Goal: Task Accomplishment & Management: Manage account settings

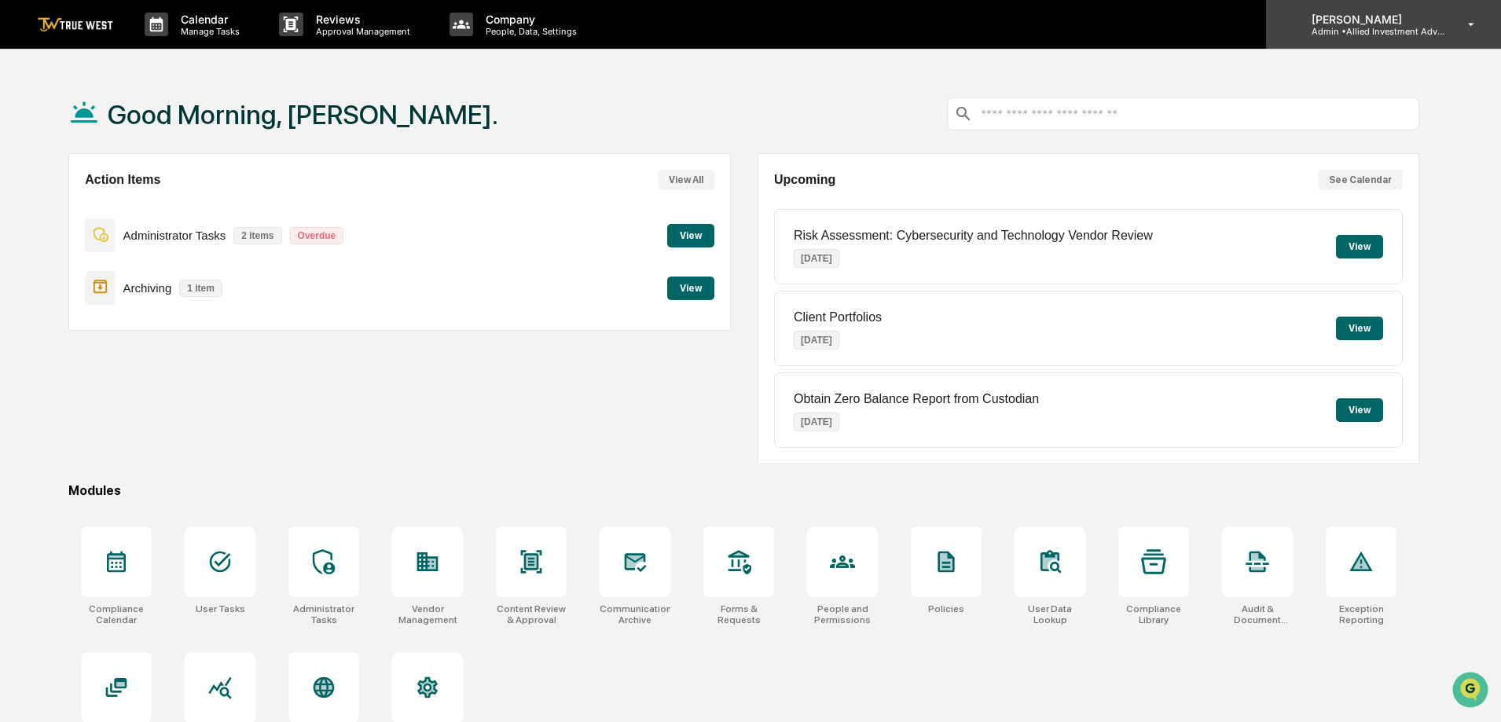
click at [1423, 35] on p "Admin • Allied Investment Advisors" at bounding box center [1372, 31] width 146 height 11
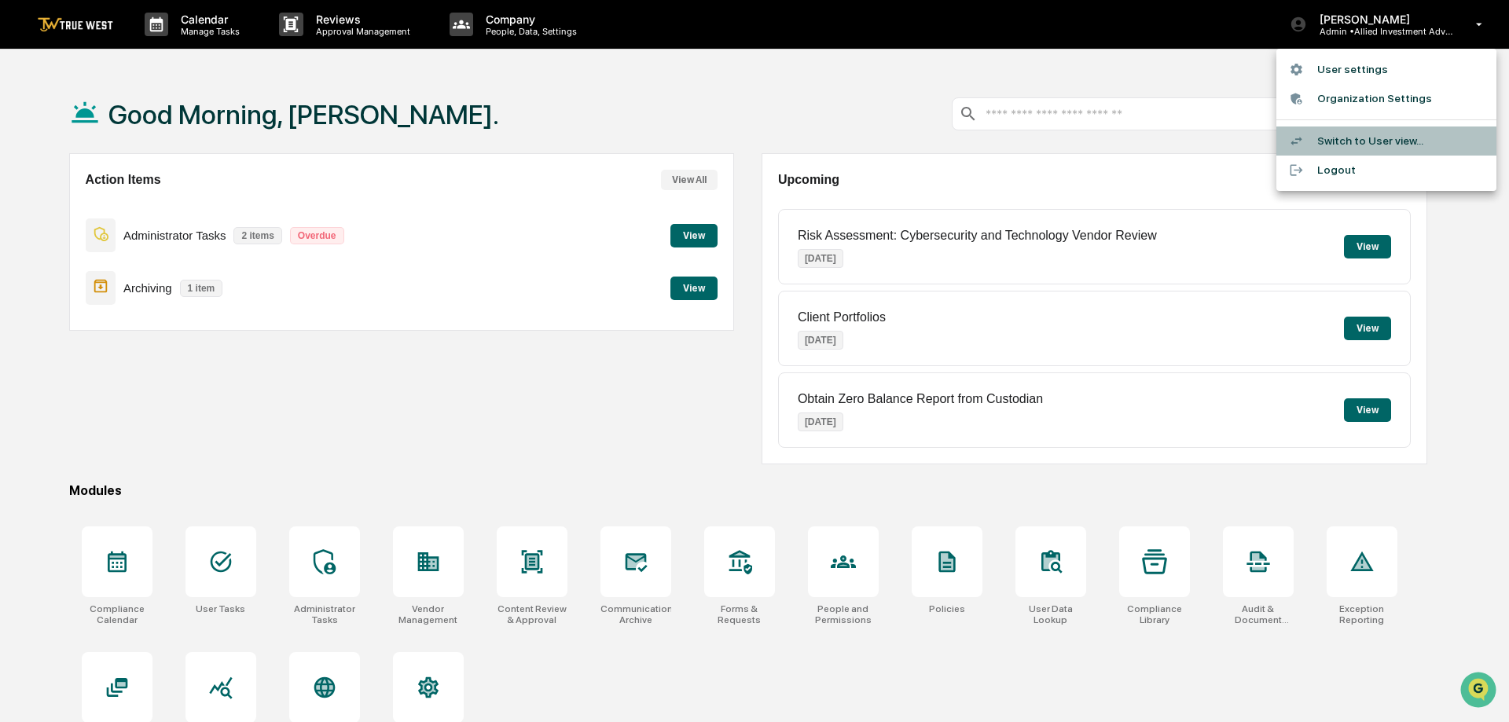
click at [1380, 140] on li "Switch to User view..." at bounding box center [1386, 141] width 220 height 29
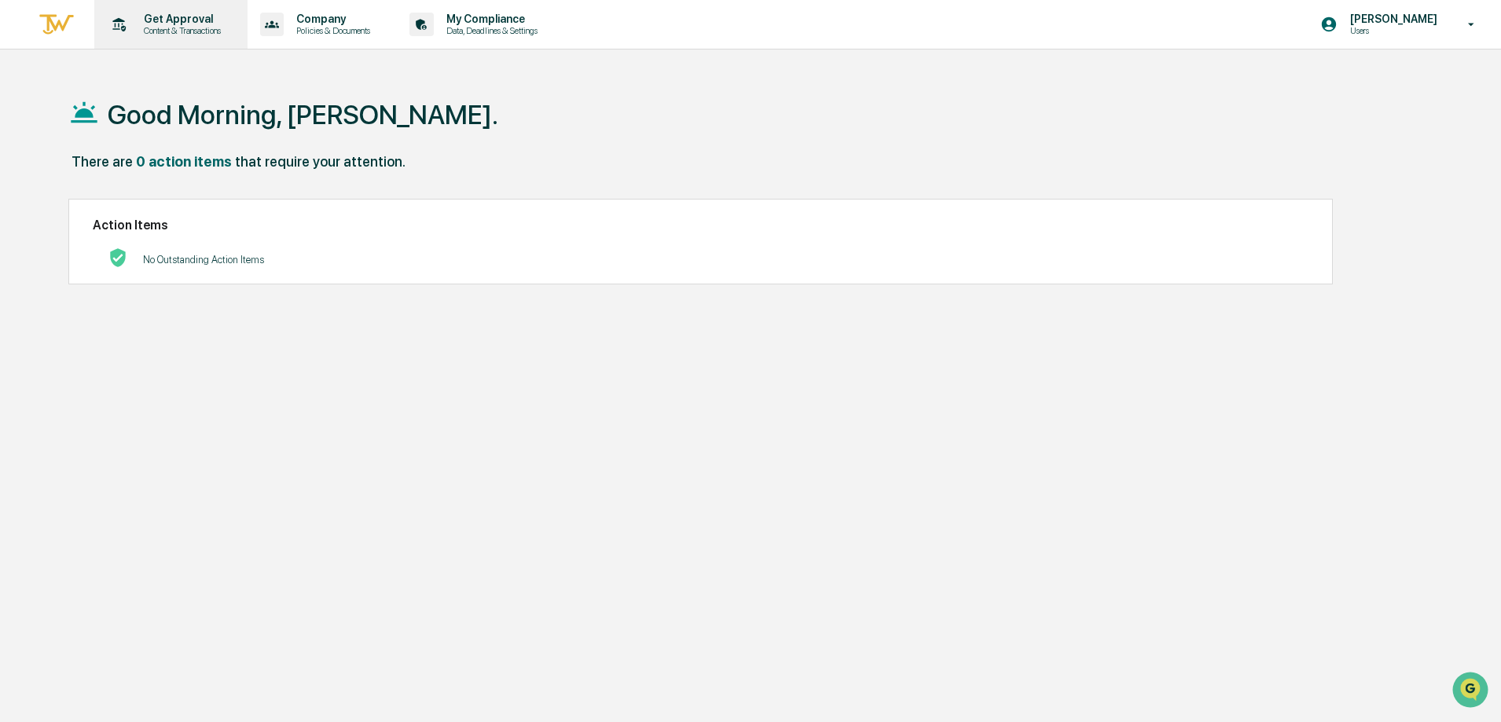
click at [191, 17] on p "Get Approval" at bounding box center [179, 19] width 97 height 13
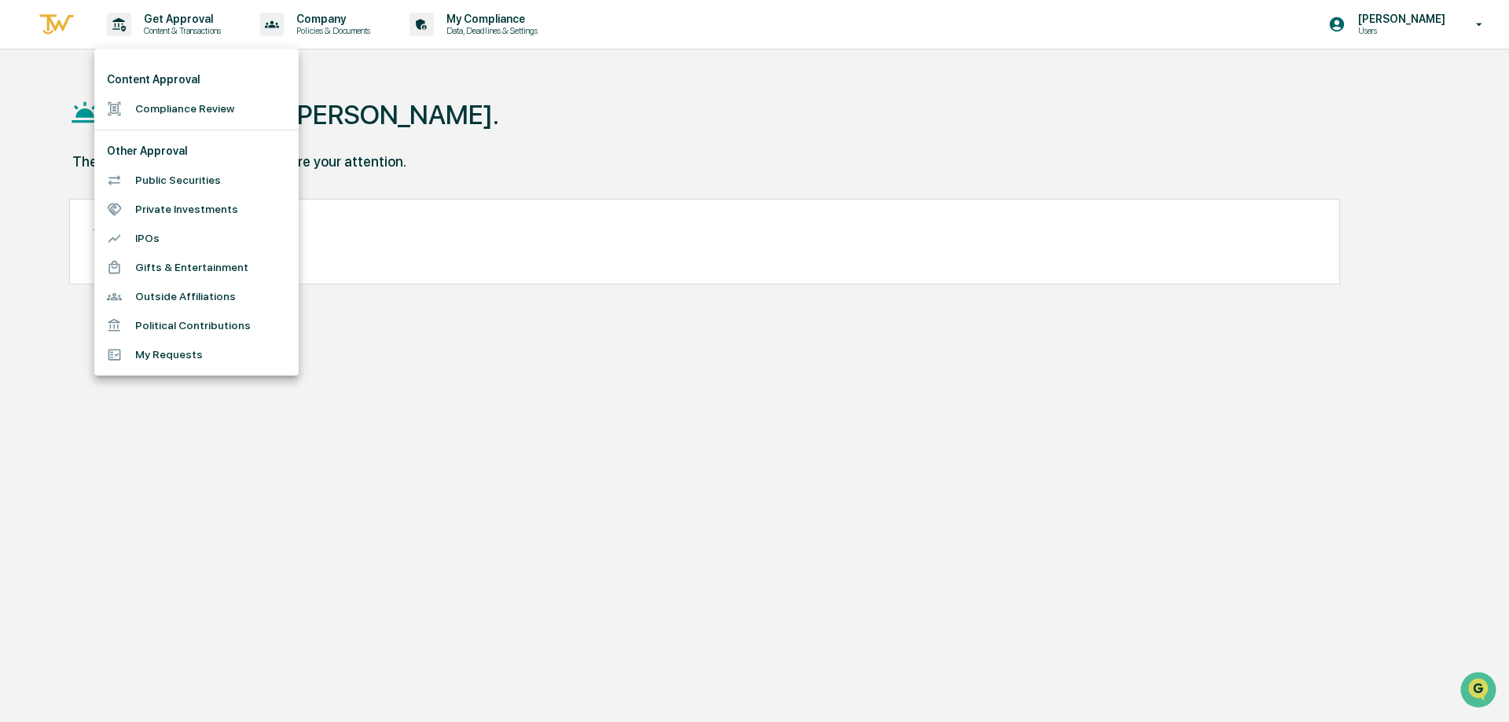
click at [179, 105] on li "Compliance Review" at bounding box center [196, 108] width 204 height 29
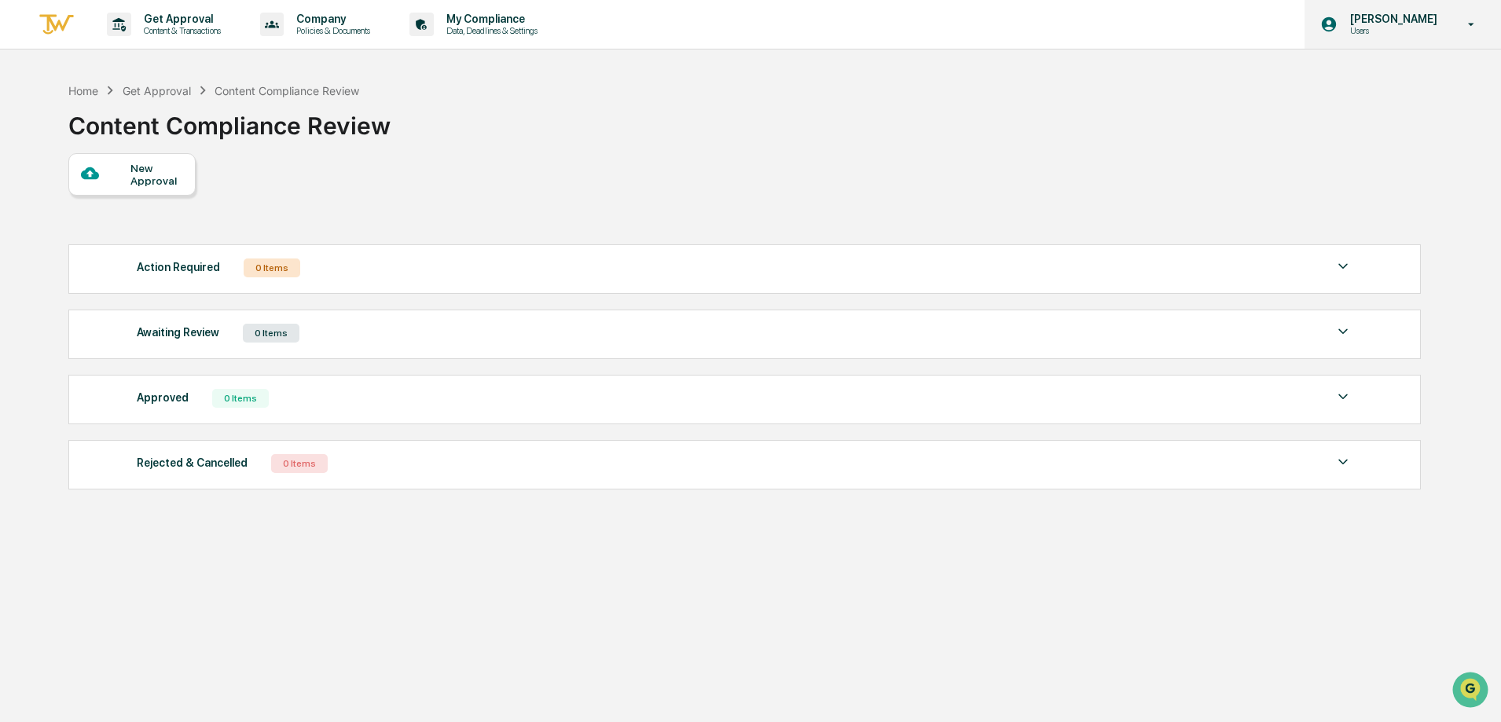
click at [1412, 18] on p "[PERSON_NAME]" at bounding box center [1392, 19] width 108 height 13
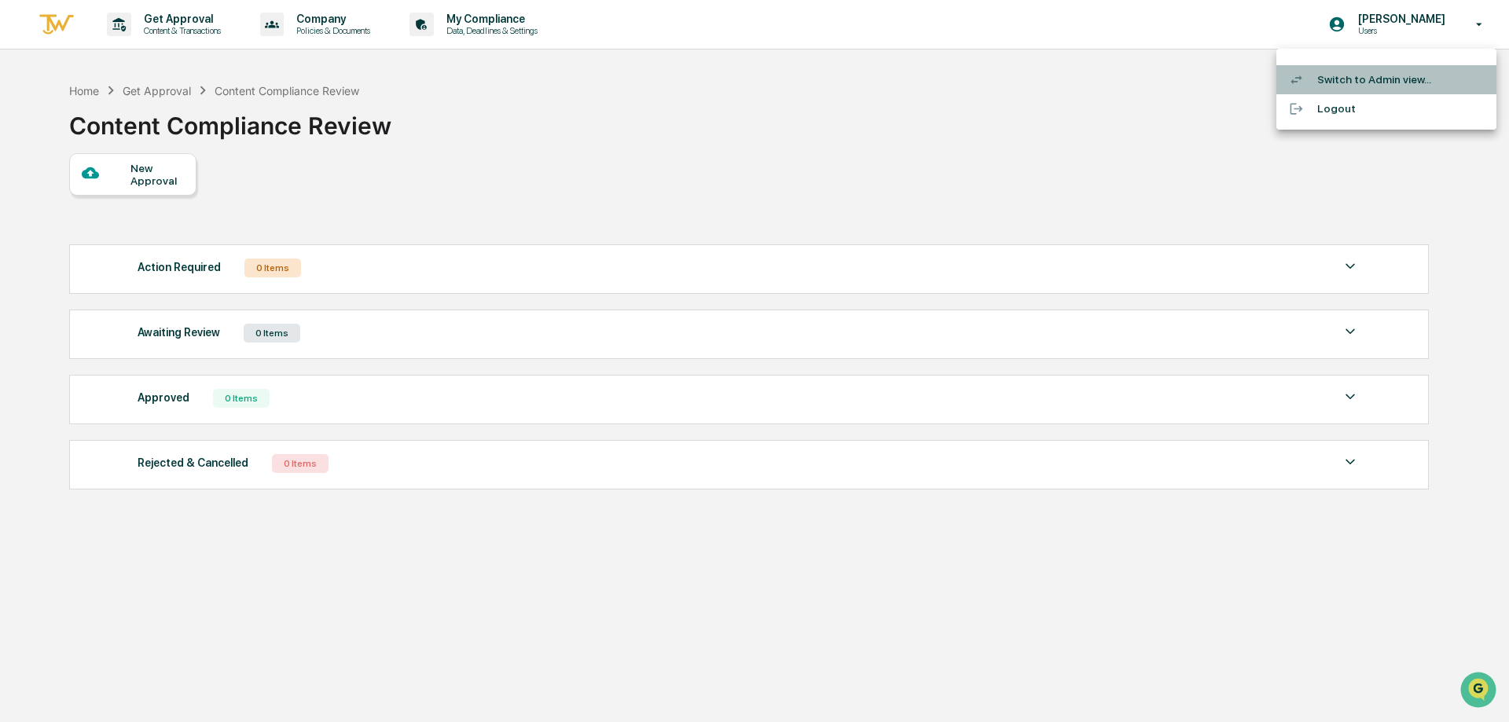
click at [1334, 82] on li "Switch to Admin view..." at bounding box center [1386, 79] width 220 height 29
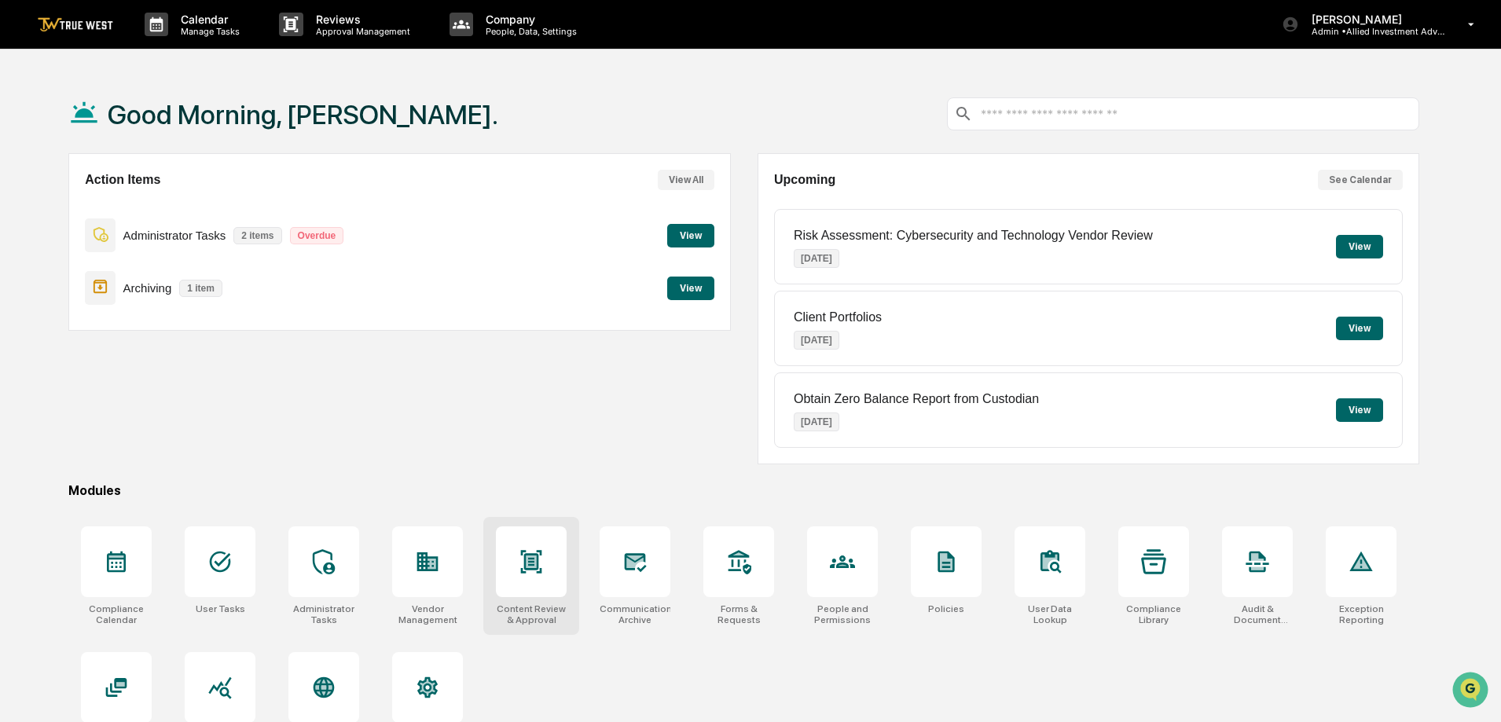
click at [527, 564] on icon at bounding box center [532, 562] width 10 height 13
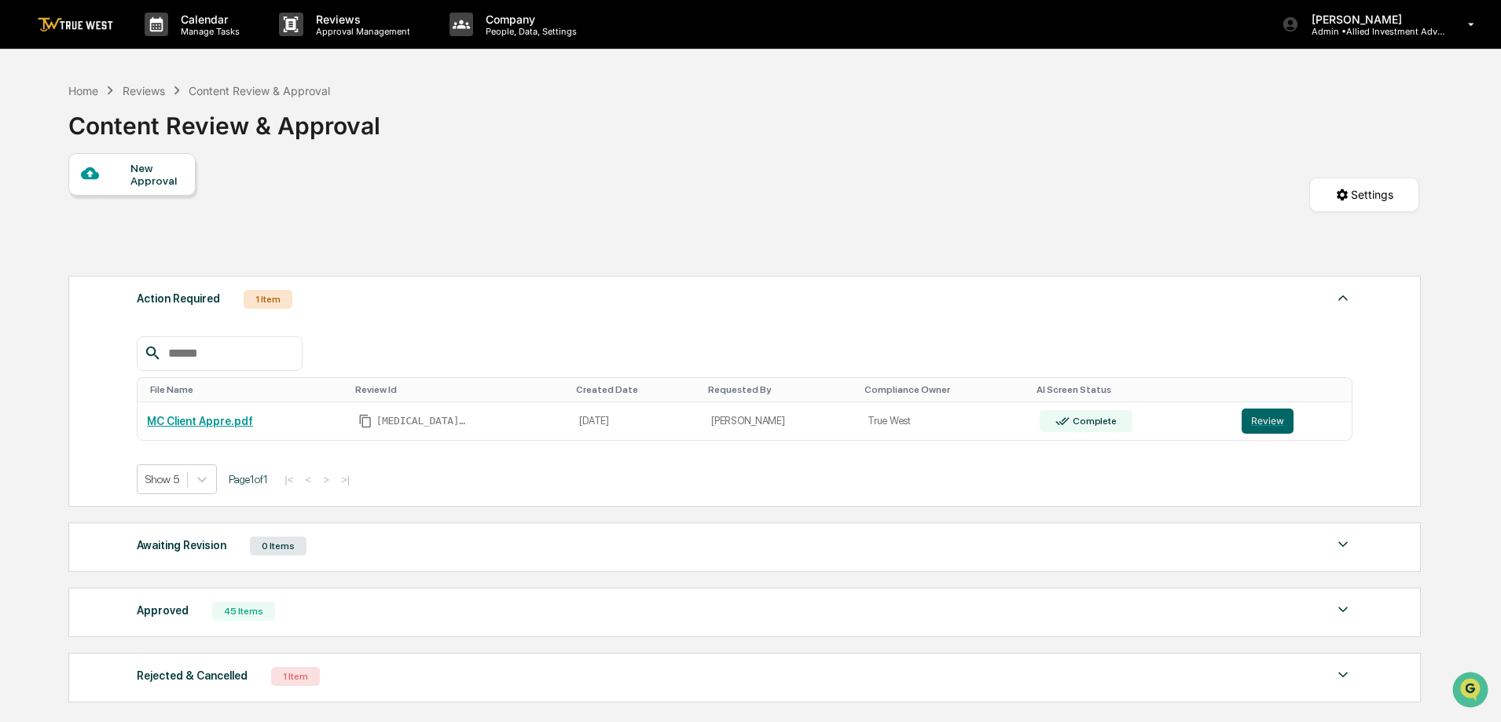
click at [122, 181] on div at bounding box center [106, 174] width 50 height 20
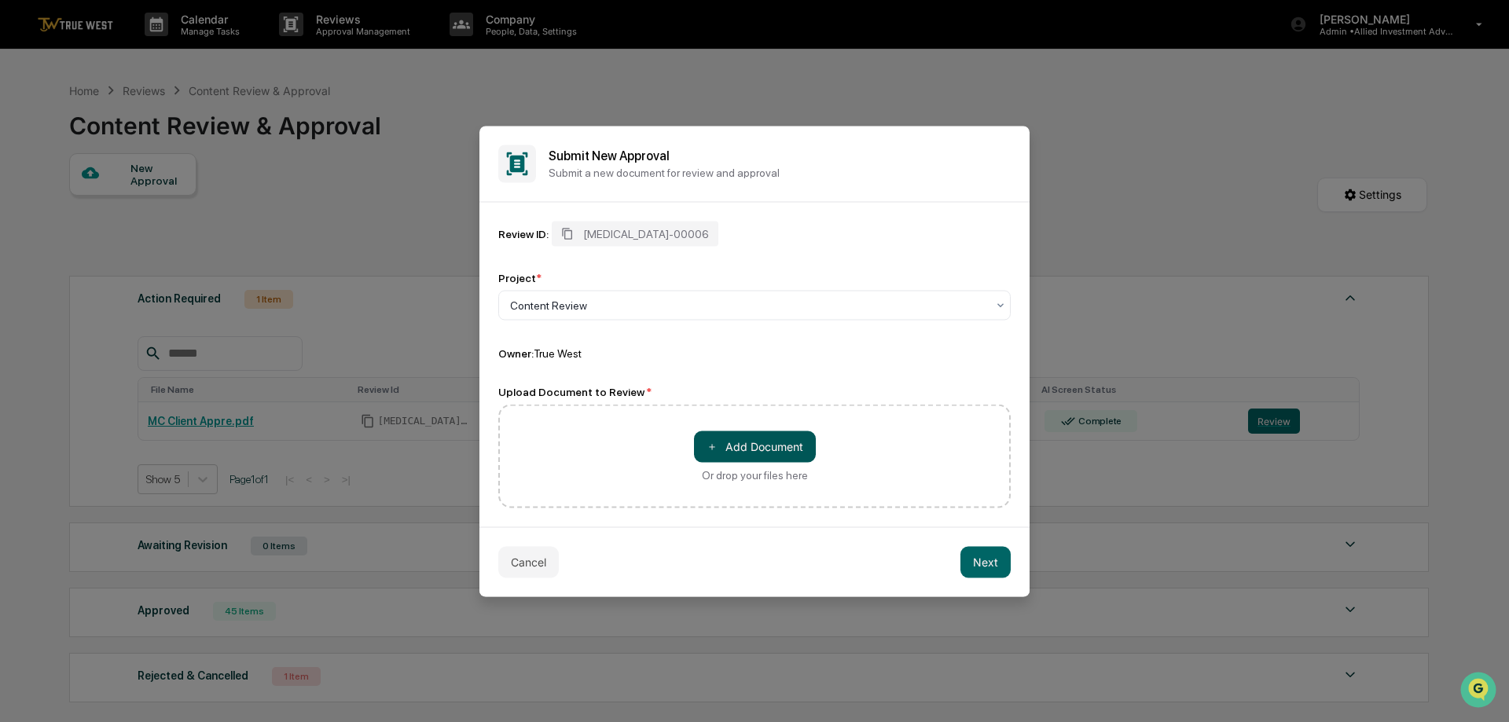
click at [746, 445] on button "＋ Add Document" at bounding box center [755, 446] width 122 height 31
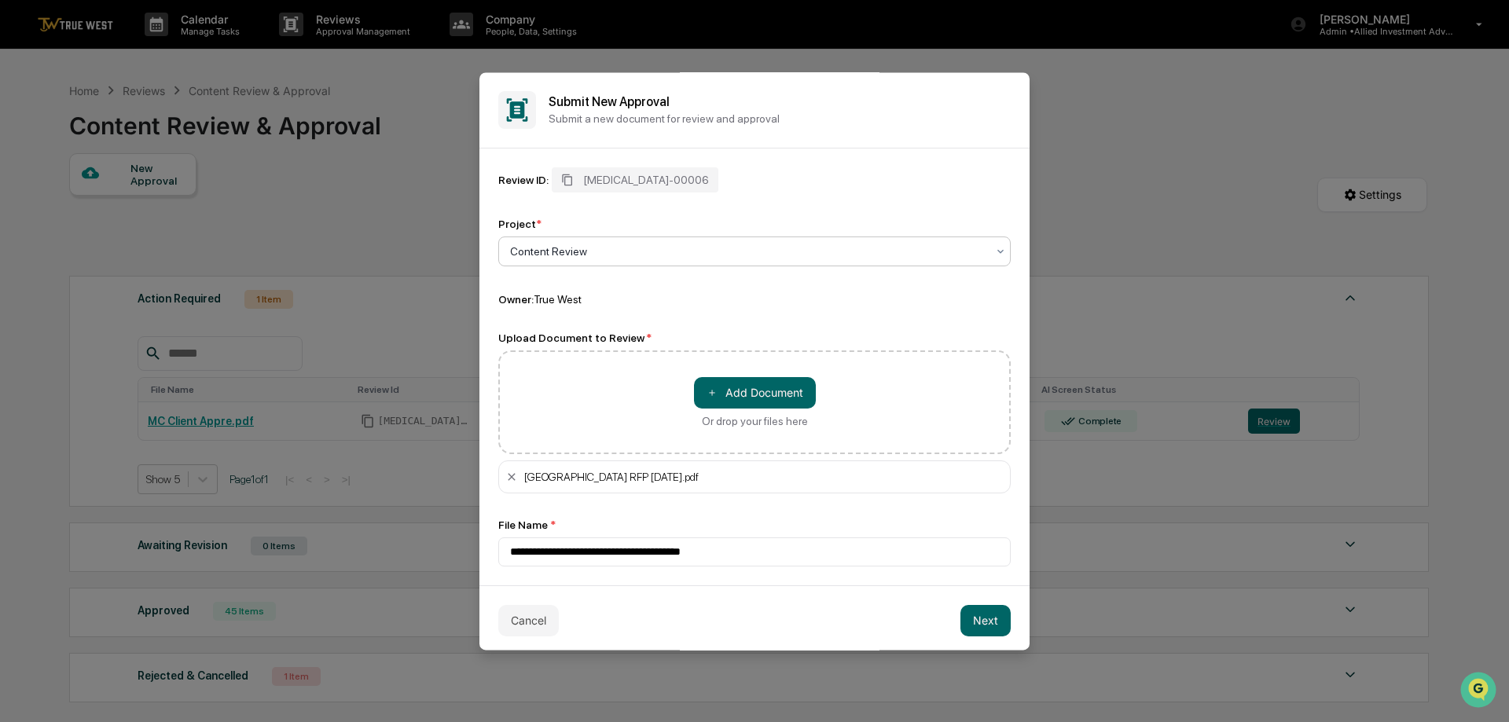
click at [749, 256] on div at bounding box center [748, 252] width 476 height 16
click at [749, 255] on div at bounding box center [748, 252] width 476 height 16
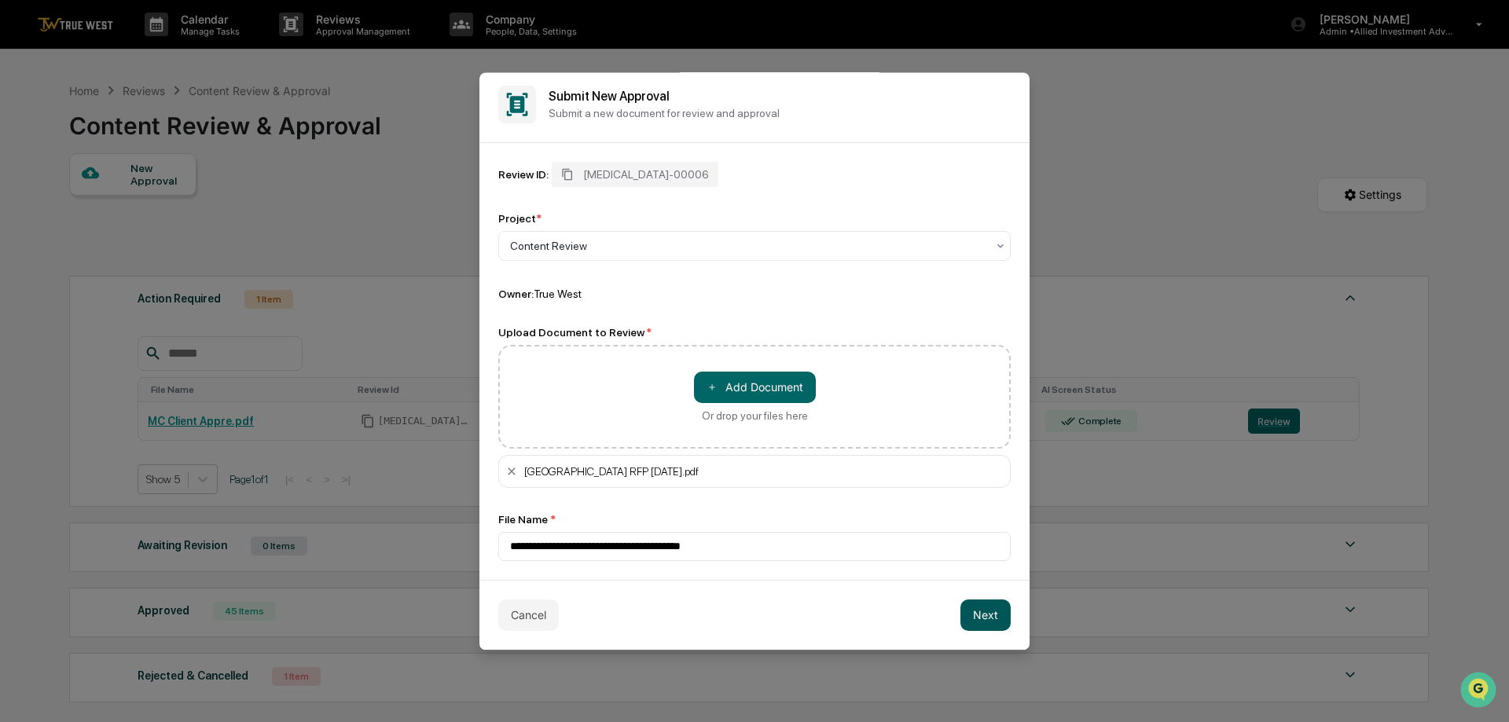
click at [970, 613] on button "Next" at bounding box center [985, 615] width 50 height 31
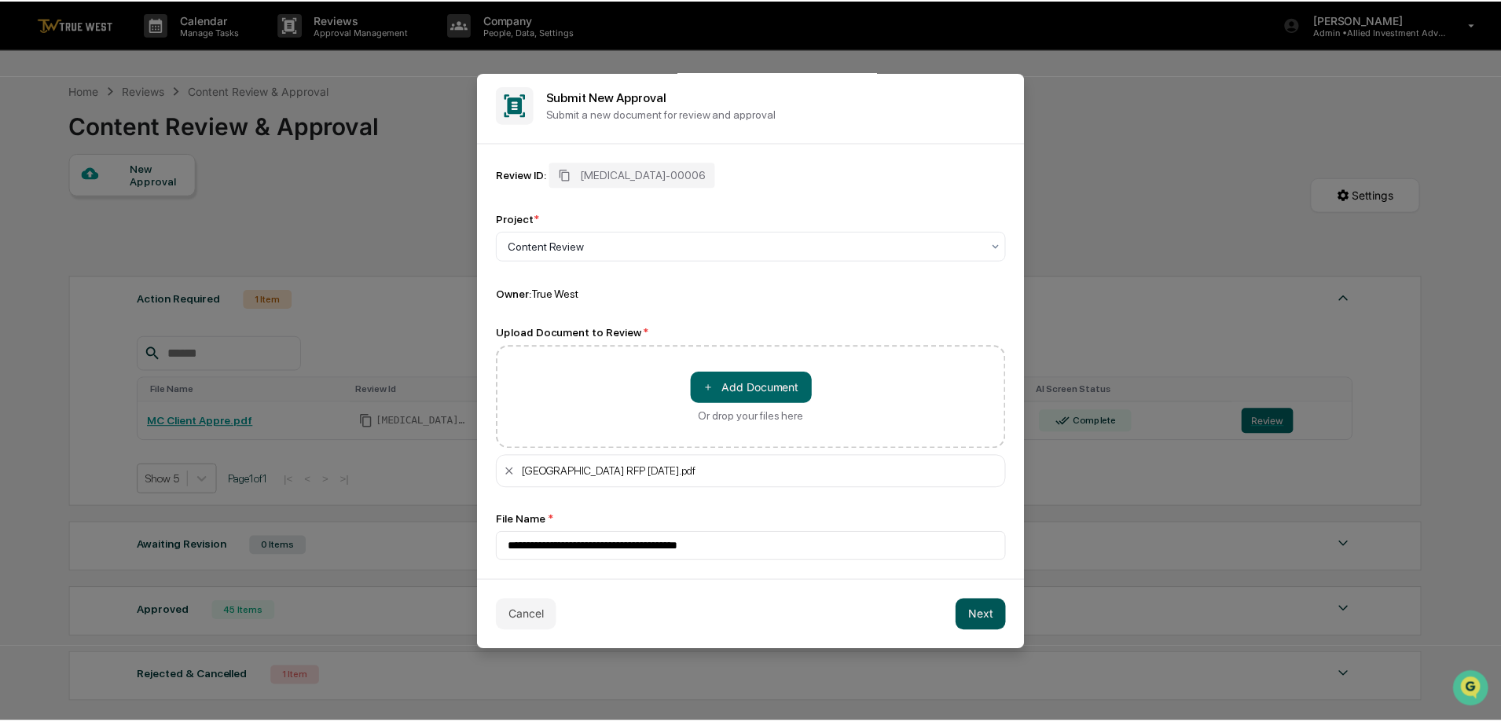
scroll to position [0, 0]
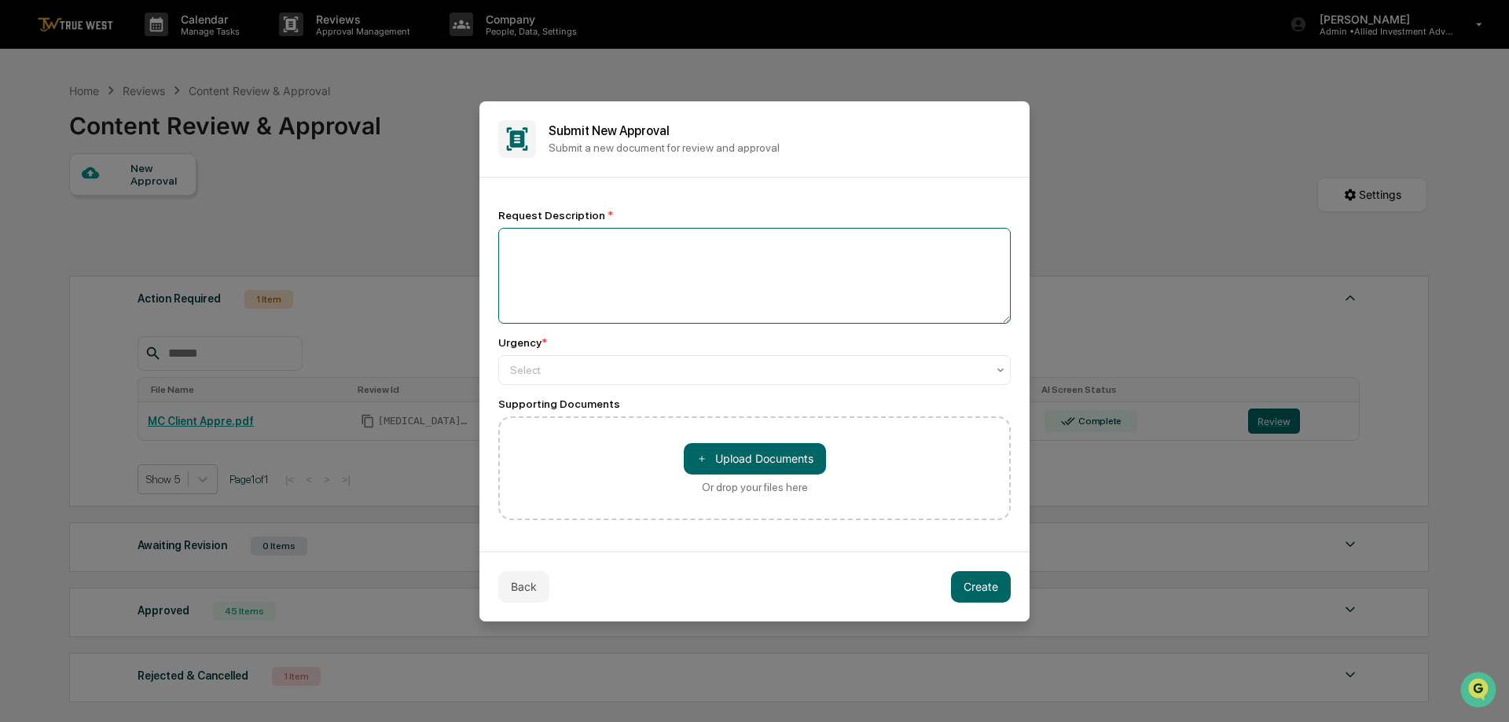
click at [651, 249] on textarea at bounding box center [754, 276] width 512 height 96
type textarea "**********"
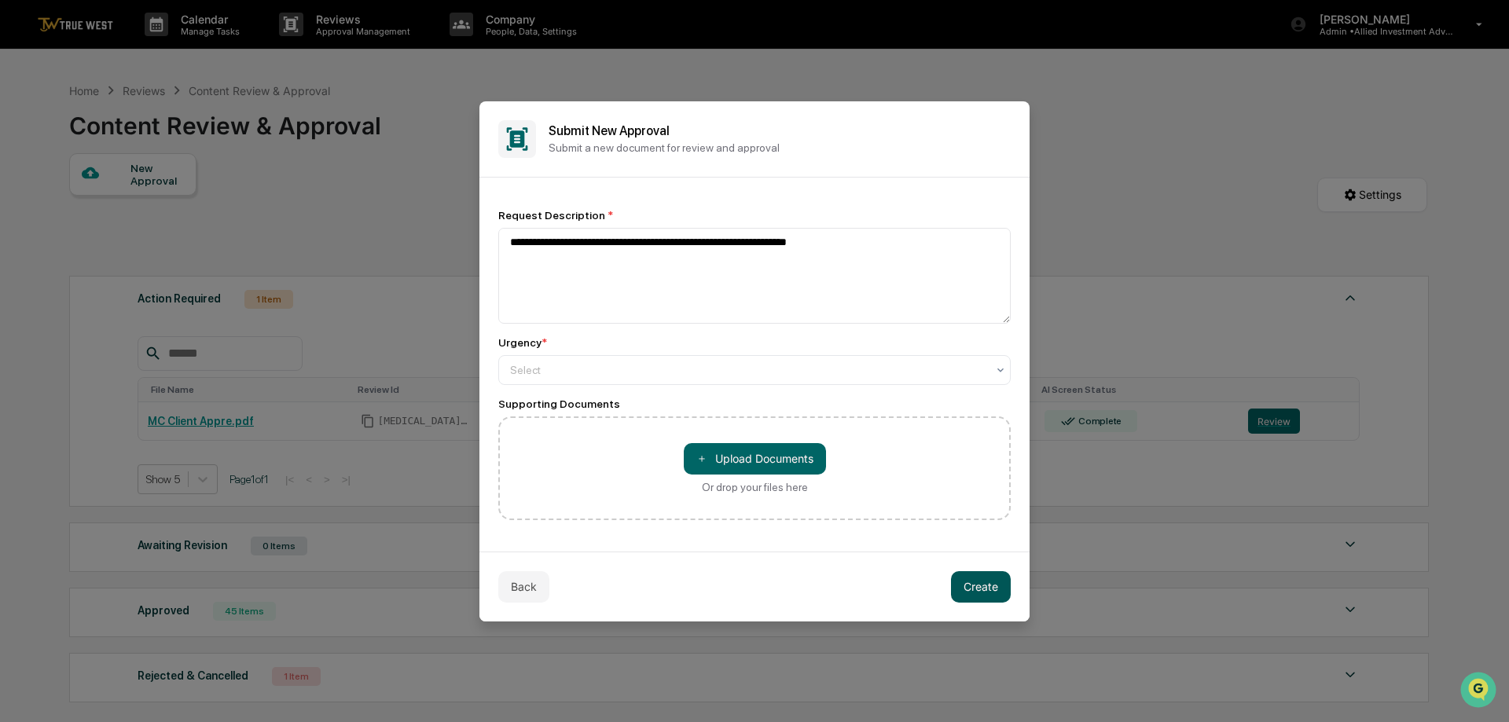
click at [980, 588] on button "Create" at bounding box center [981, 586] width 60 height 31
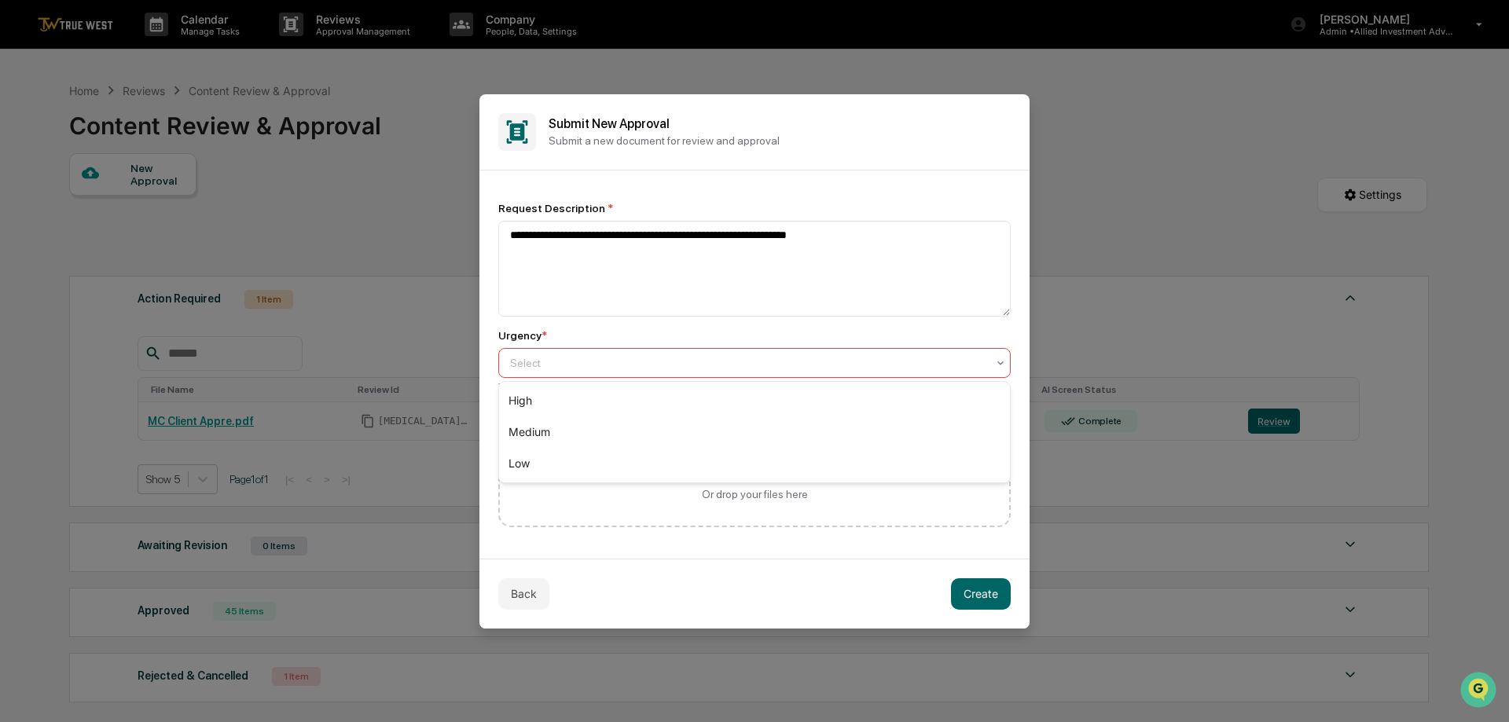
click at [595, 360] on div at bounding box center [748, 363] width 476 height 16
click at [537, 428] on div "Medium" at bounding box center [754, 432] width 511 height 31
click at [975, 593] on button "Create" at bounding box center [981, 593] width 60 height 31
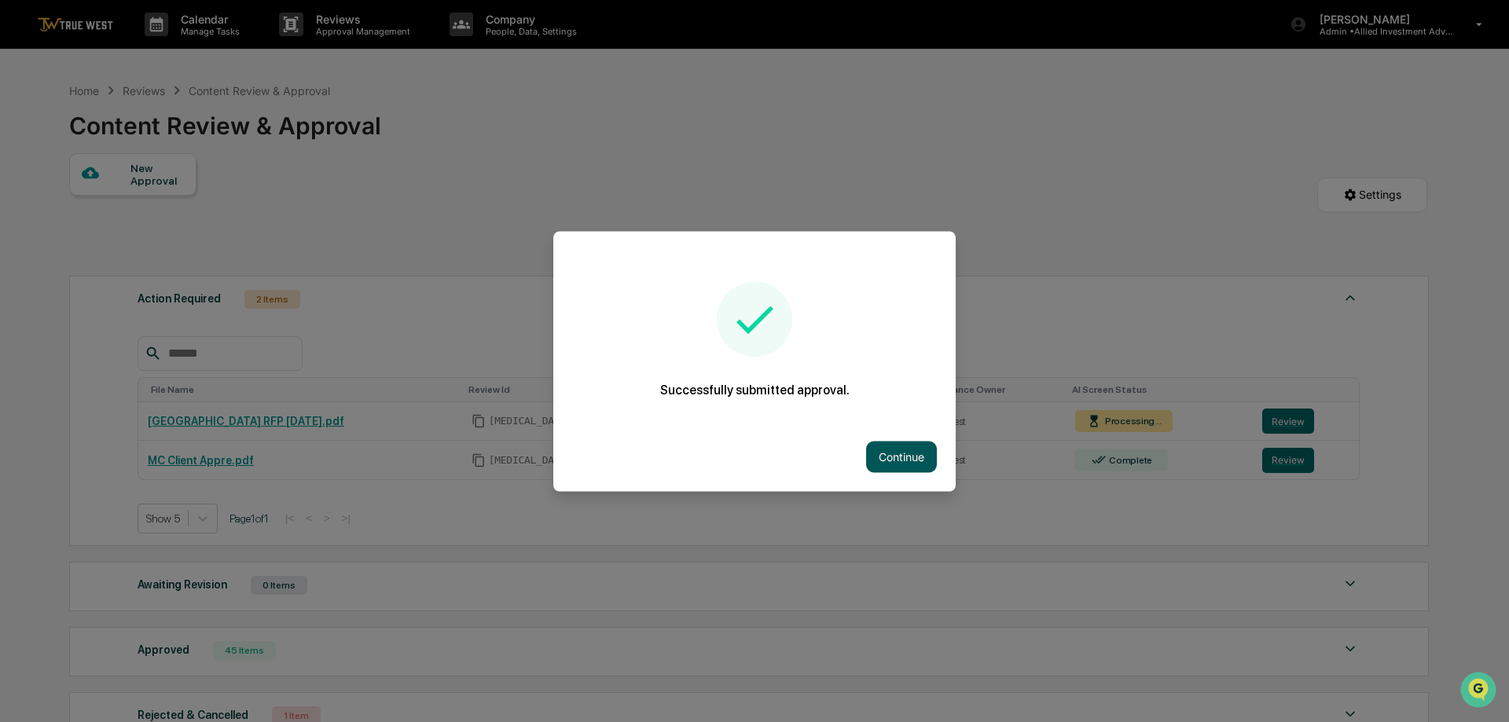
click at [894, 455] on button "Continue" at bounding box center [901, 456] width 71 height 31
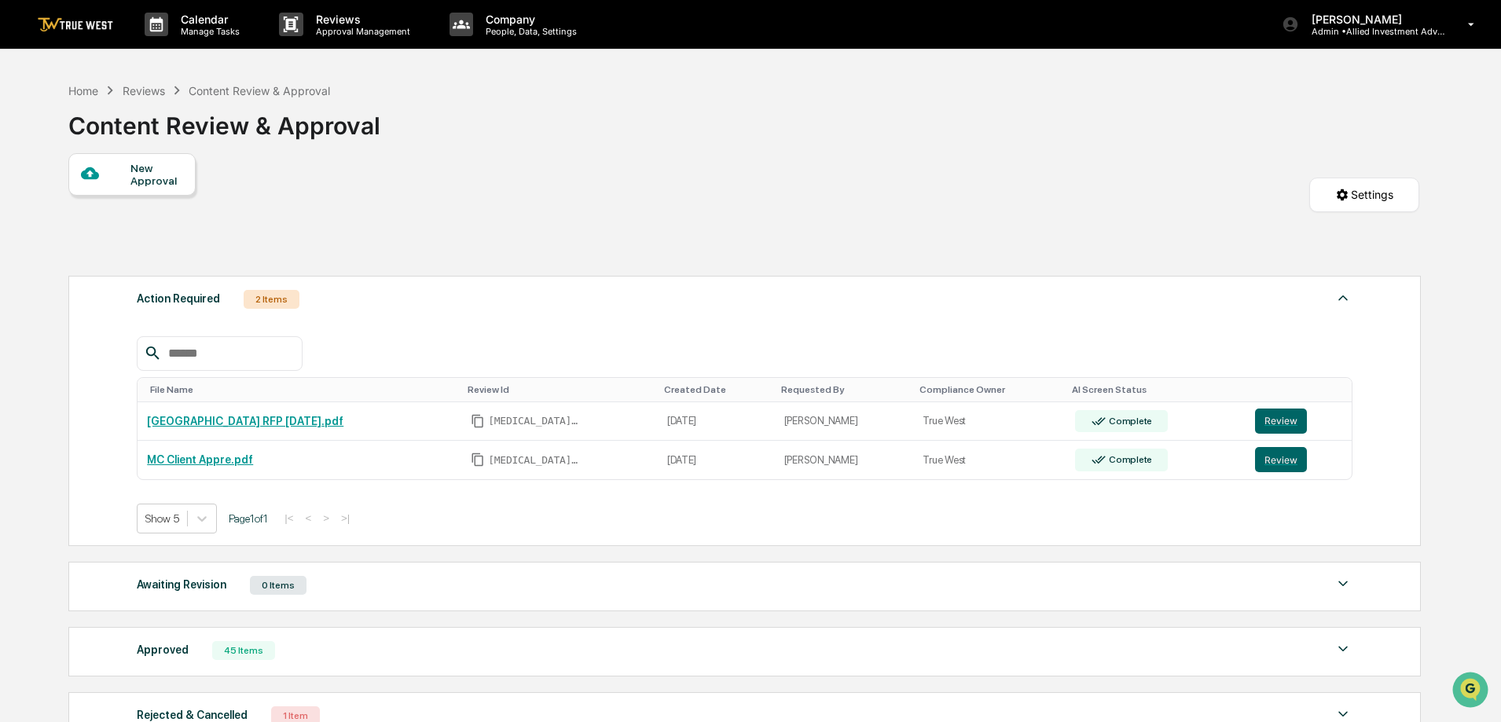
click at [79, 21] on img at bounding box center [75, 24] width 75 height 15
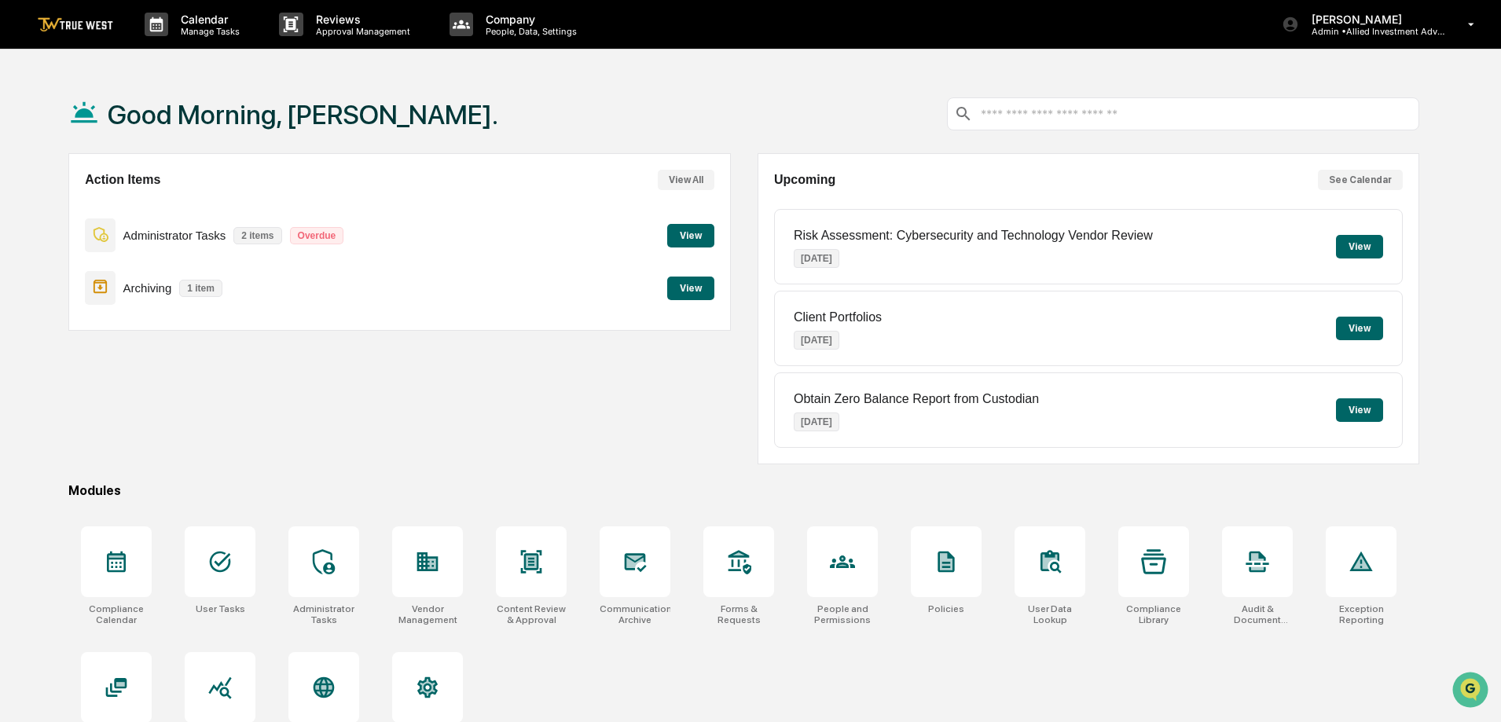
click at [696, 231] on button "View" at bounding box center [690, 236] width 47 height 24
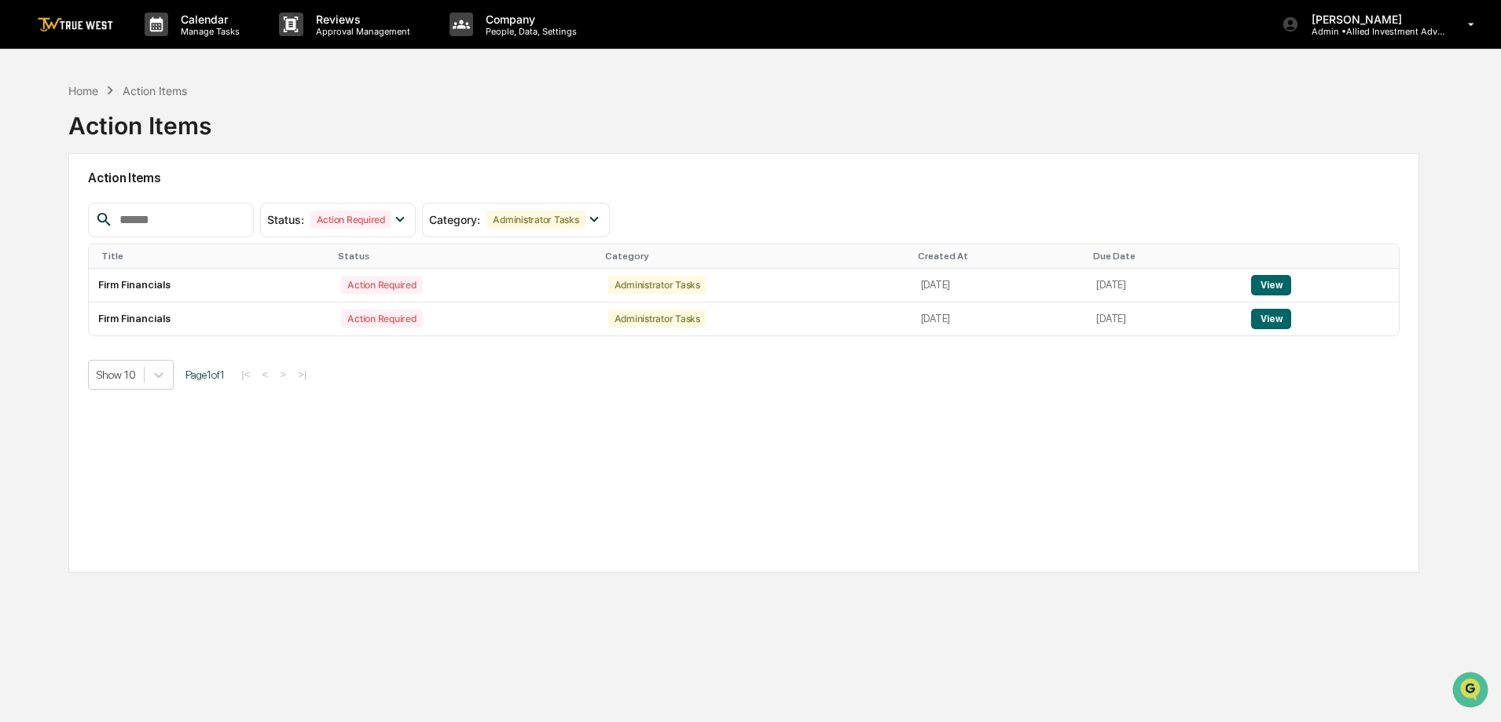
click at [75, 24] on img at bounding box center [75, 24] width 75 height 15
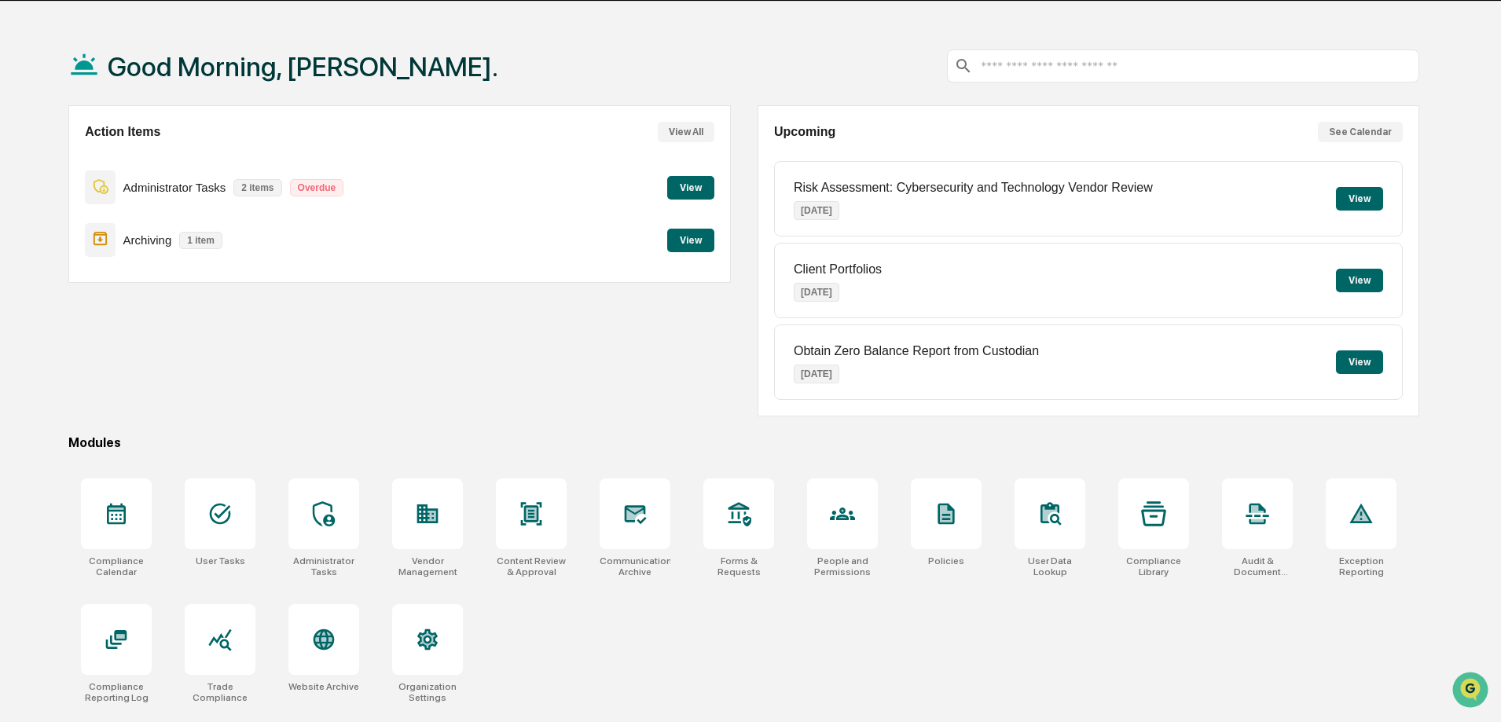
scroll to position [75, 0]
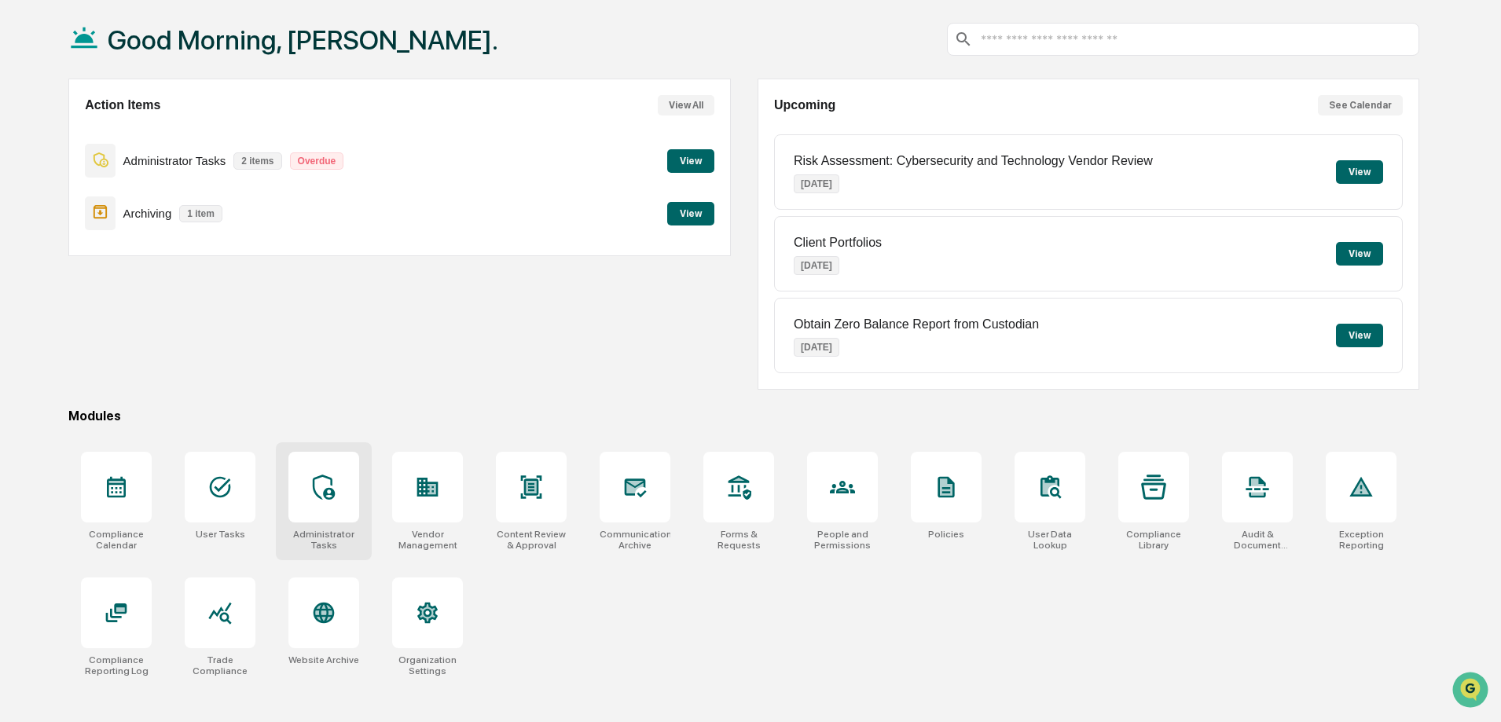
click at [319, 494] on icon at bounding box center [323, 487] width 25 height 25
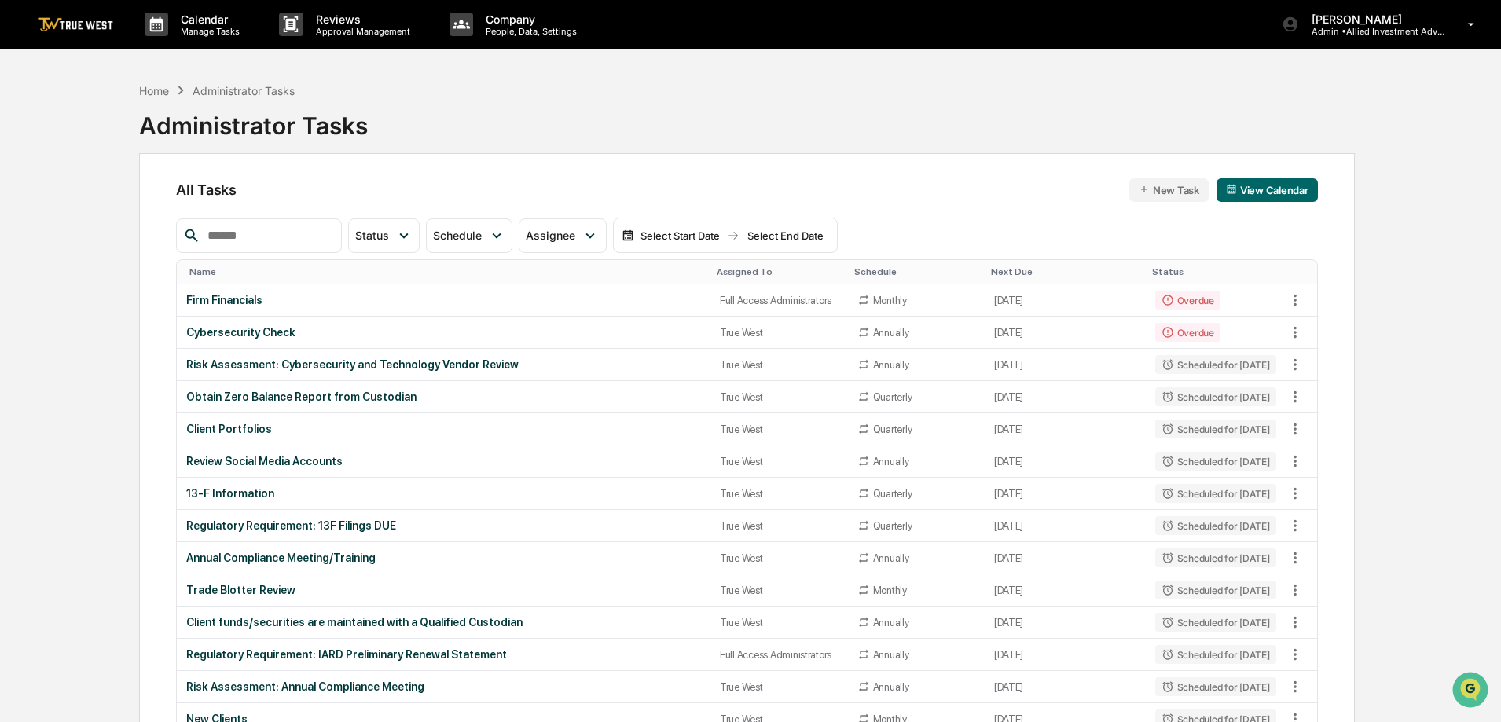
click at [97, 23] on img at bounding box center [75, 24] width 75 height 15
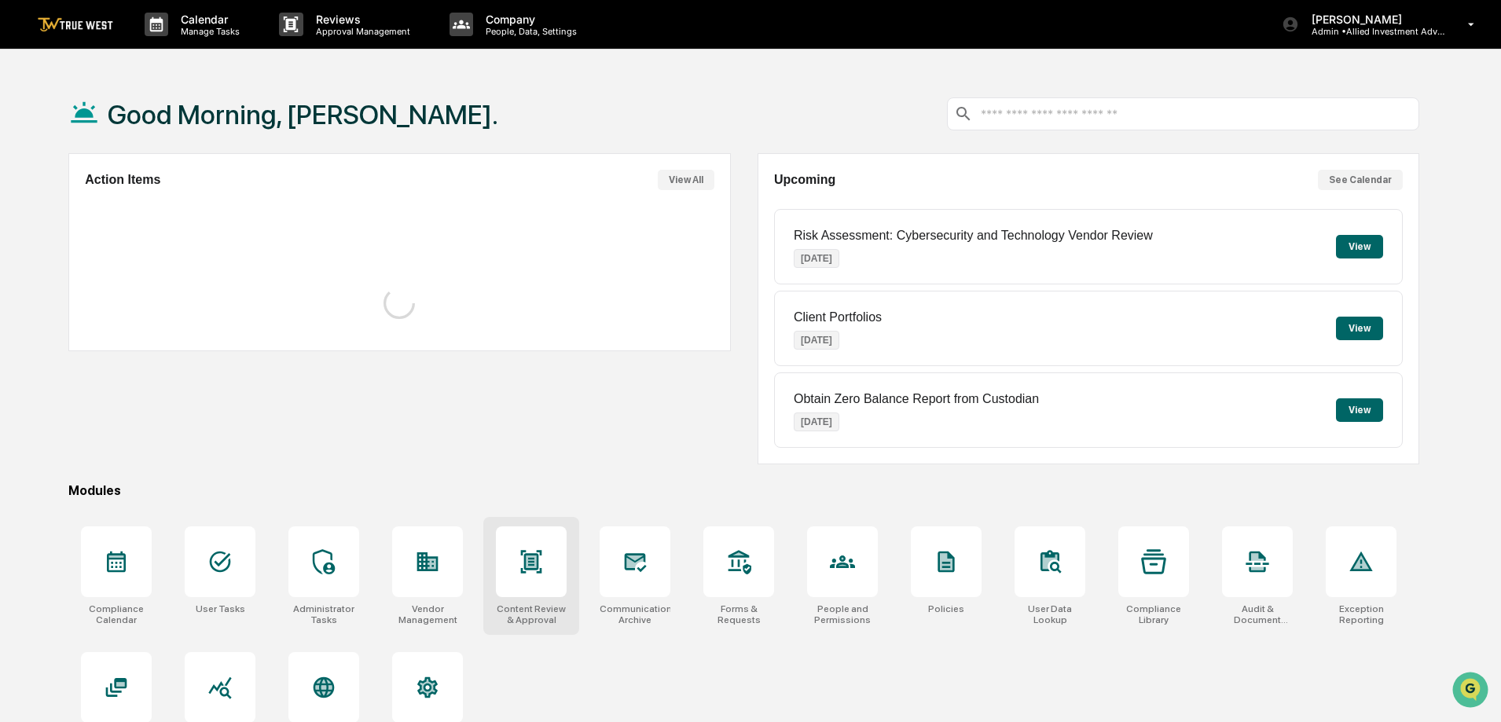
click at [528, 560] on icon at bounding box center [532, 562] width 10 height 13
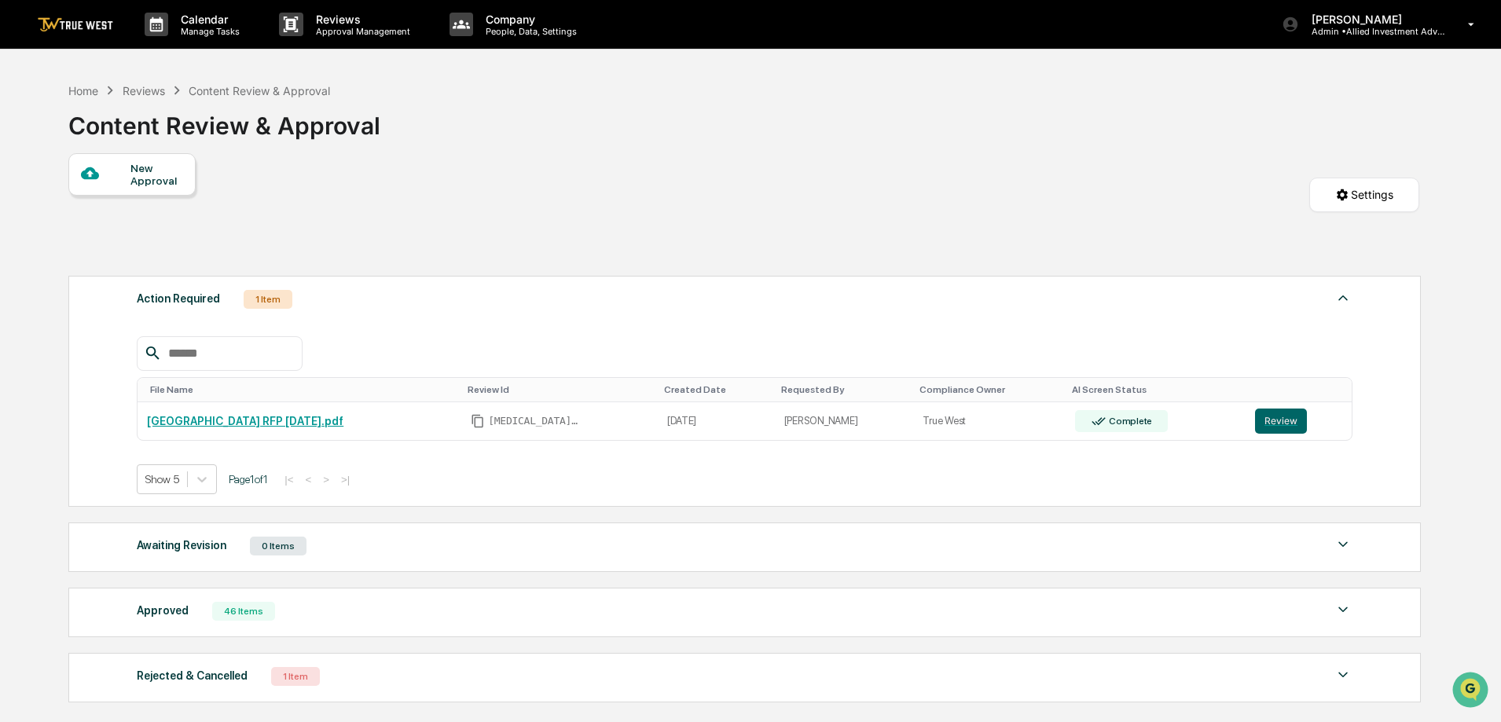
click at [61, 88] on div "Home Reviews Content Review & Approval Content Review & Approval New Approval S…" at bounding box center [744, 460] width 1398 height 771
click at [100, 86] on div "Home Reviews Content Review & Approval" at bounding box center [199, 90] width 262 height 17
click at [86, 87] on div "Home" at bounding box center [83, 90] width 30 height 13
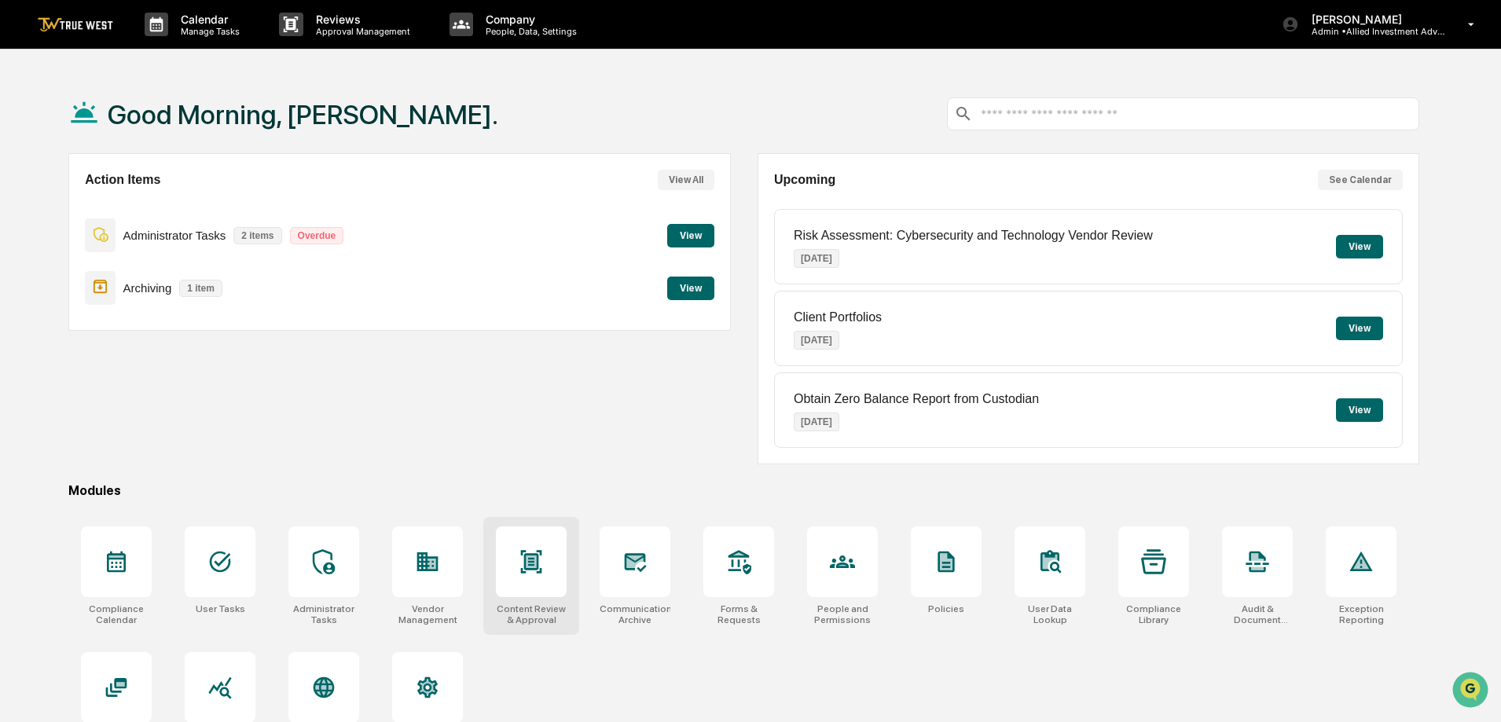
click at [526, 559] on icon at bounding box center [531, 561] width 21 height 23
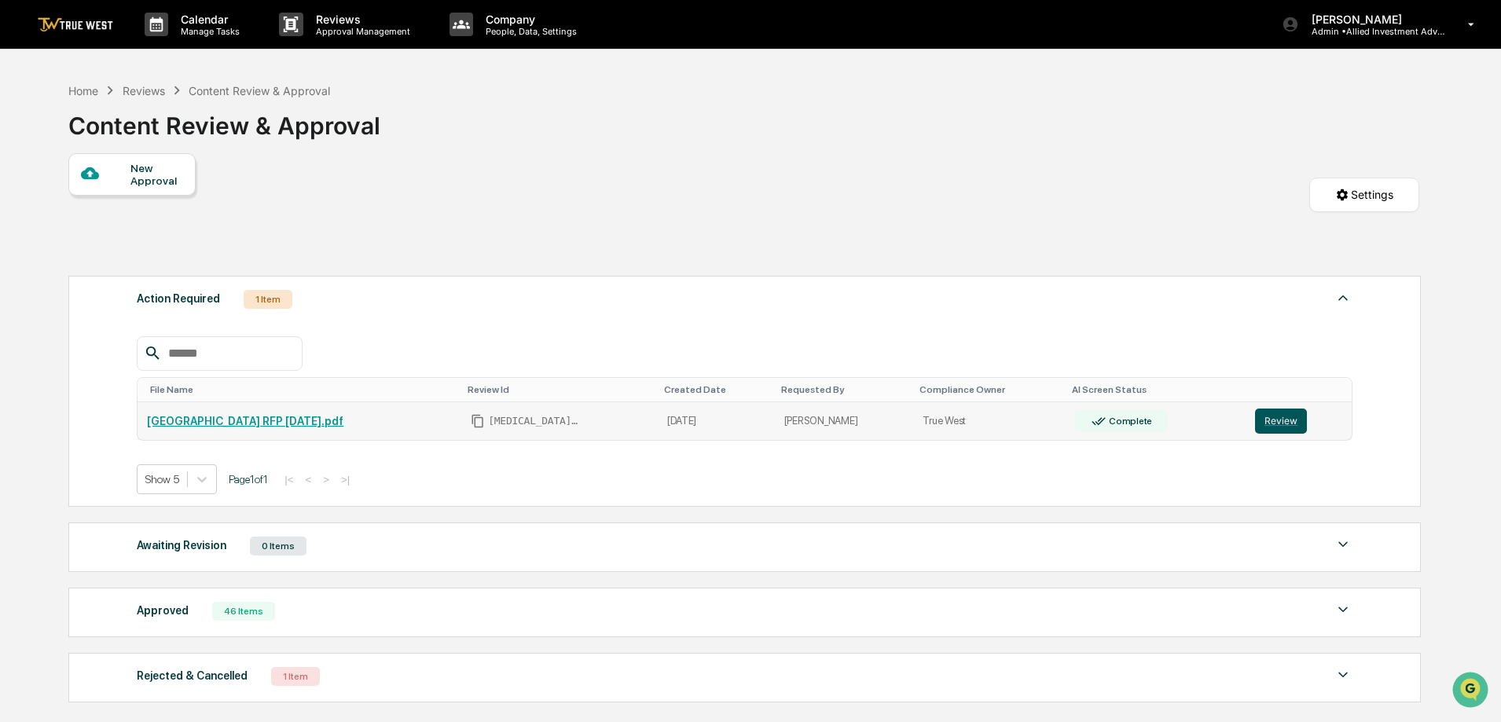
click at [1283, 422] on button "Review" at bounding box center [1281, 421] width 52 height 25
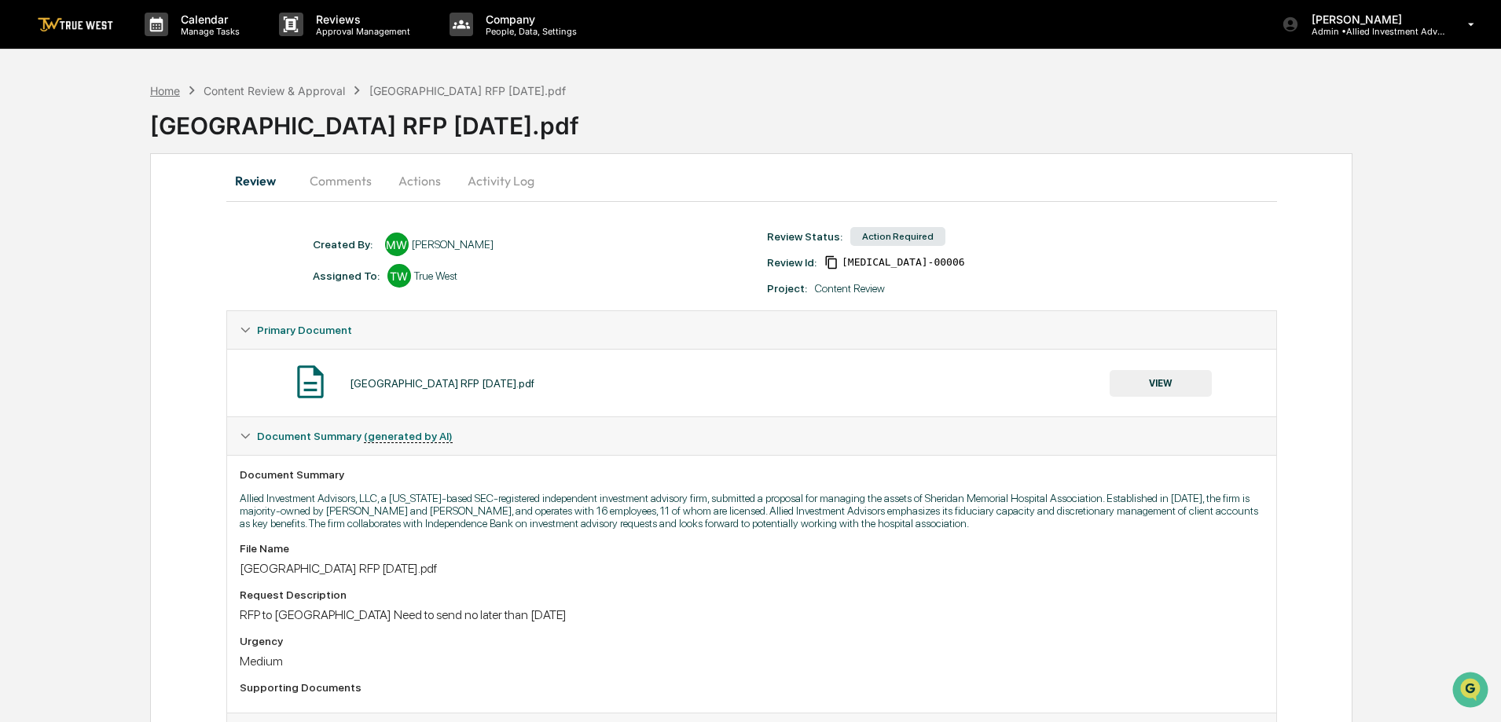
click at [160, 95] on div "Home" at bounding box center [165, 90] width 30 height 13
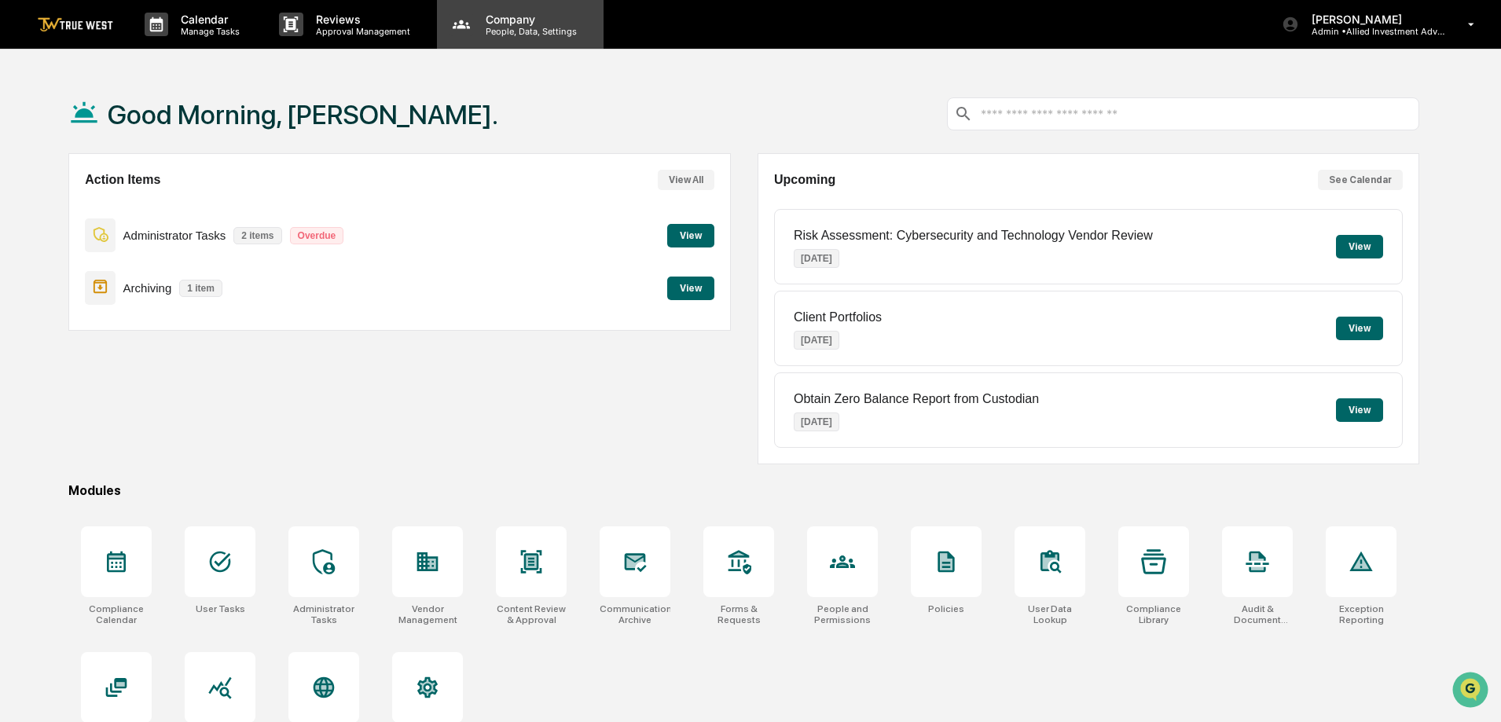
click at [520, 26] on p "People, Data, Settings" at bounding box center [529, 31] width 112 height 11
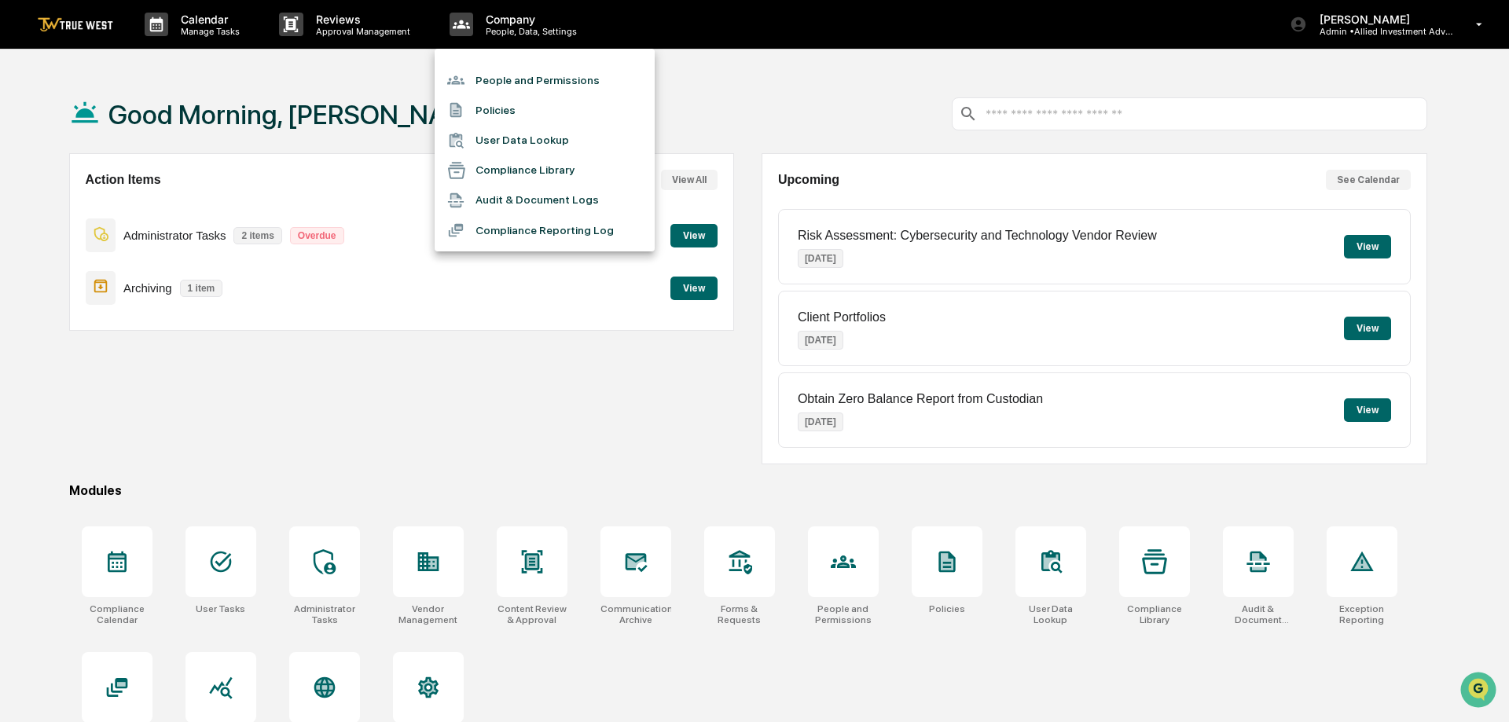
click at [533, 79] on li "People and Permissions" at bounding box center [545, 80] width 220 height 30
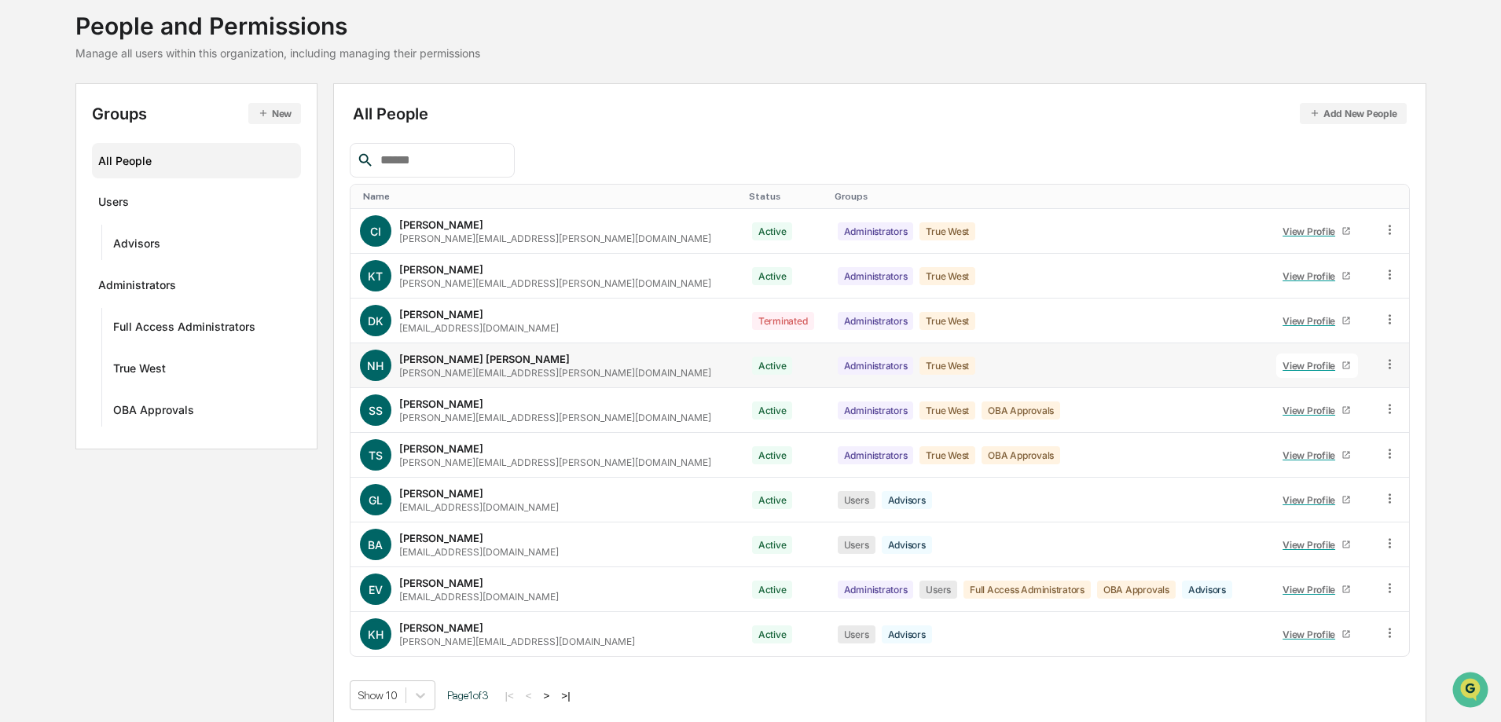
scroll to position [98, 0]
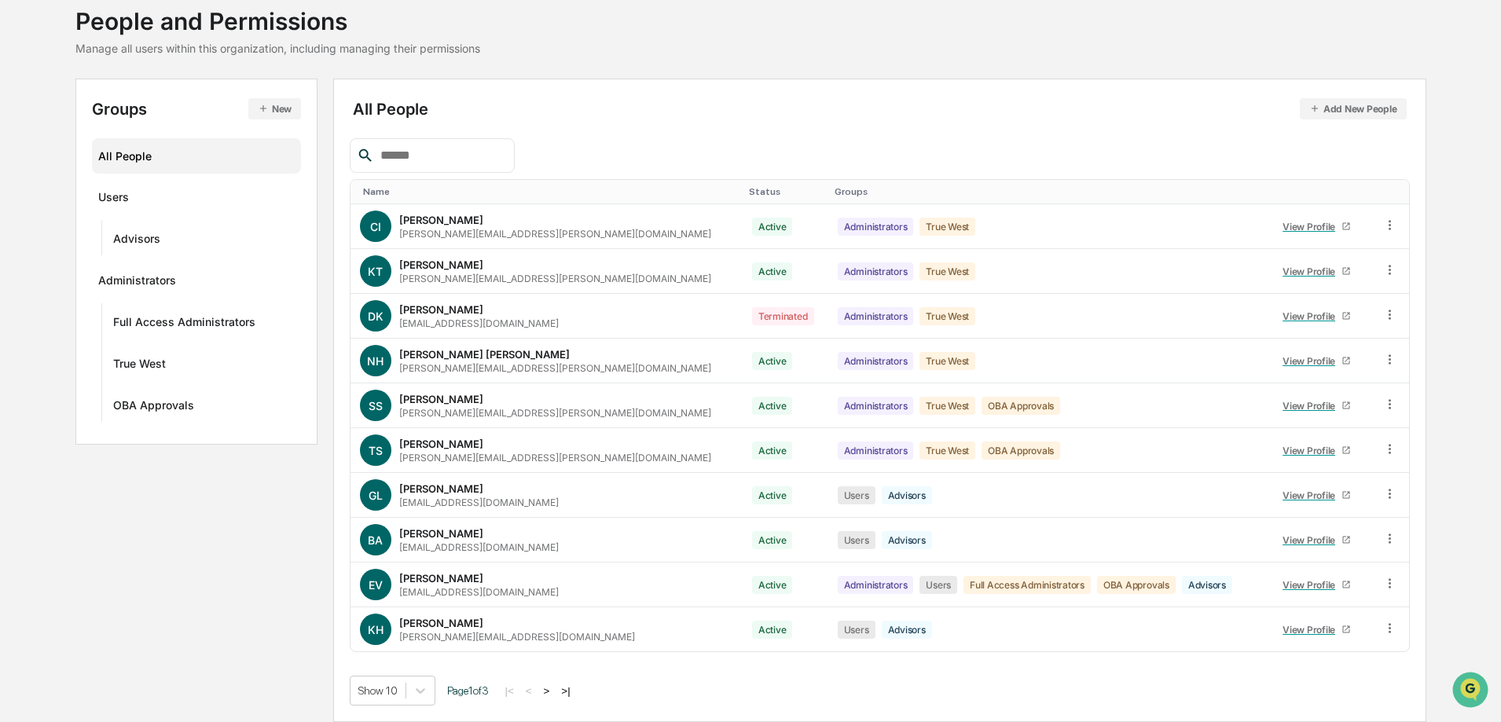
click at [555, 686] on button ">" at bounding box center [547, 691] width 16 height 13
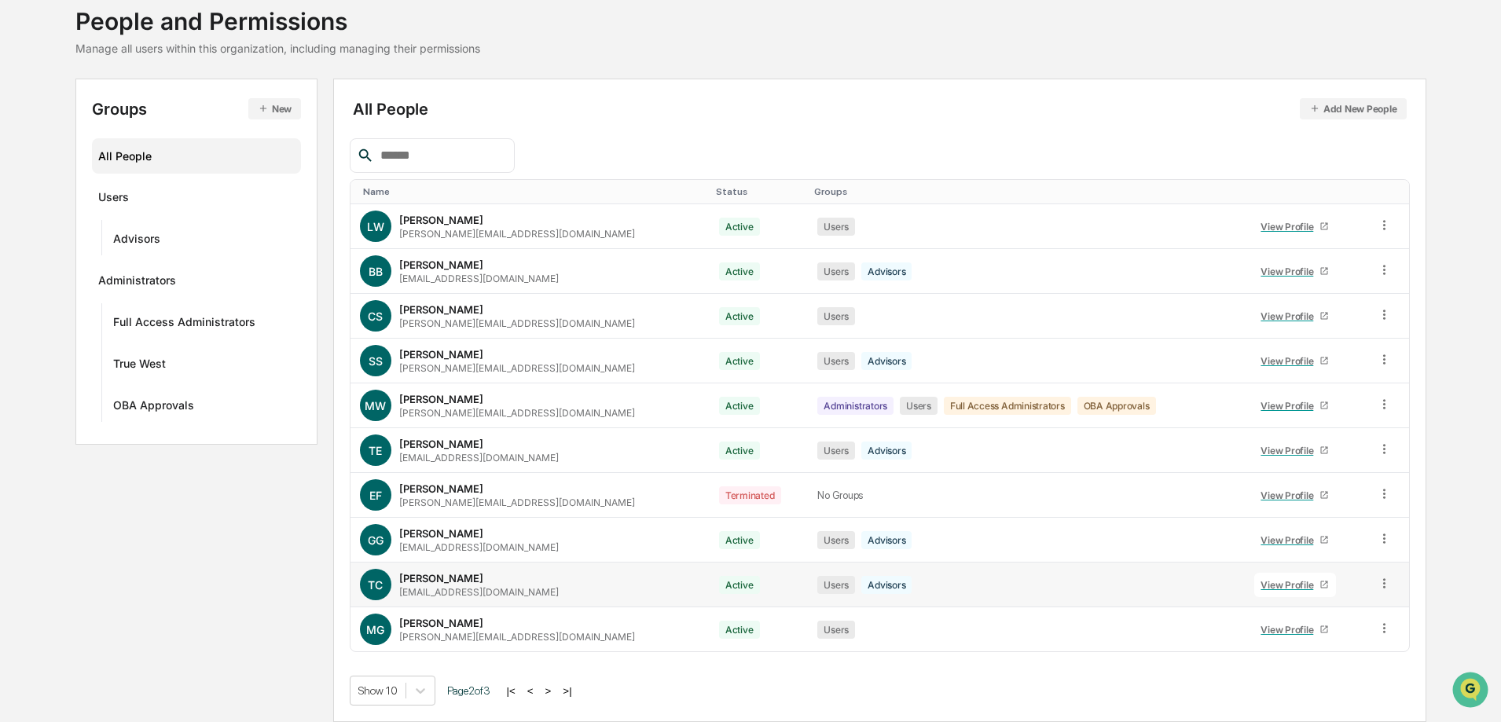
click at [1378, 582] on icon at bounding box center [1384, 583] width 15 height 15
click at [1274, 587] on div "View Profile" at bounding box center [1290, 585] width 59 height 12
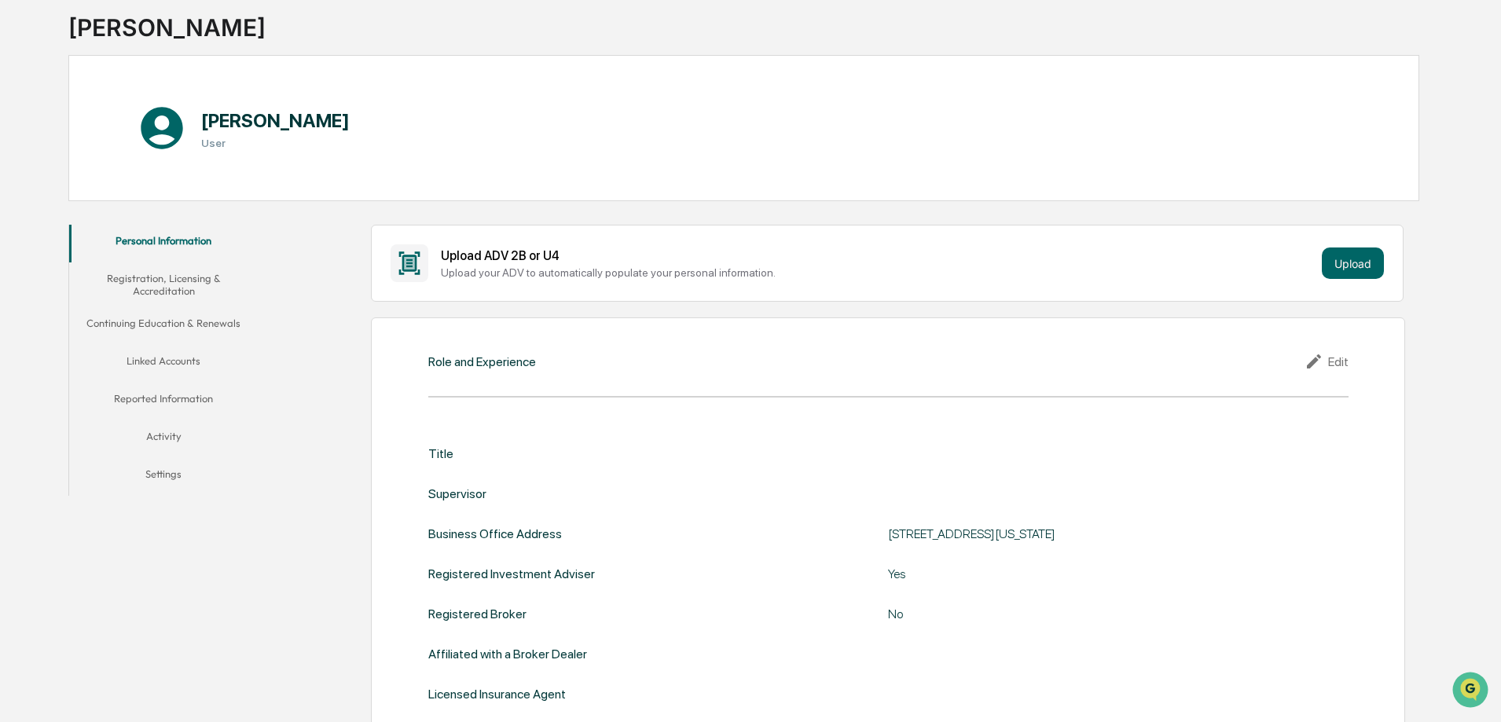
click at [170, 292] on button "Registration, Licensing & Accreditation" at bounding box center [163, 284] width 189 height 45
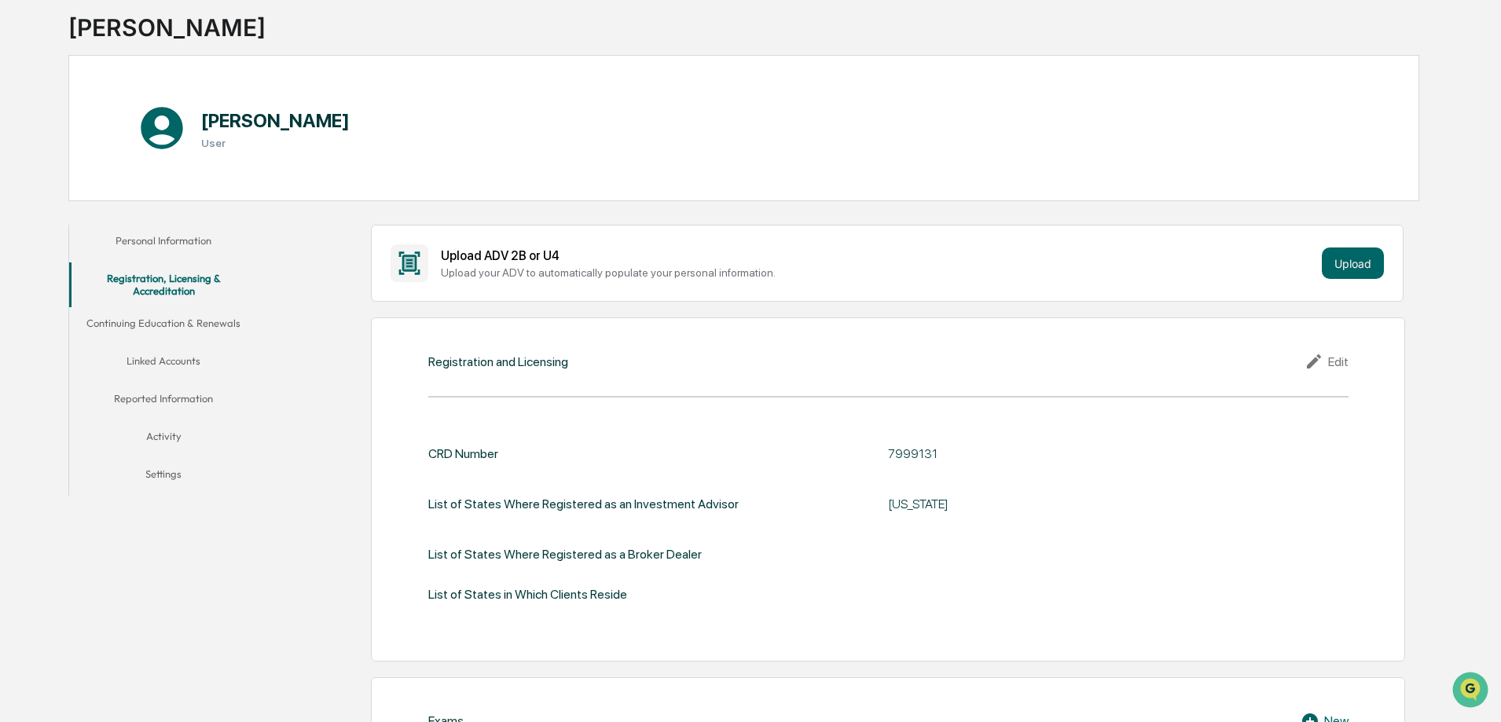
click at [171, 357] on button "Linked Accounts" at bounding box center [163, 364] width 189 height 38
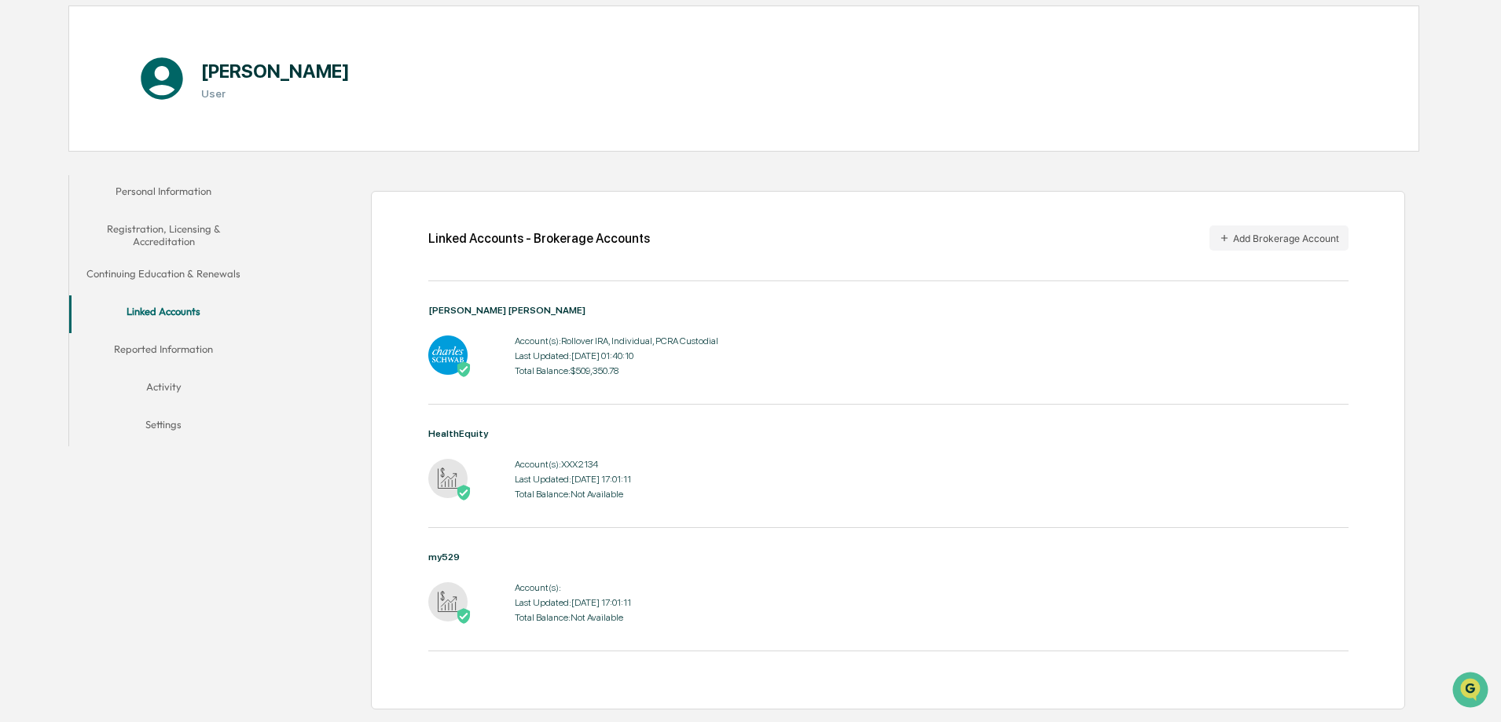
scroll to position [308, 0]
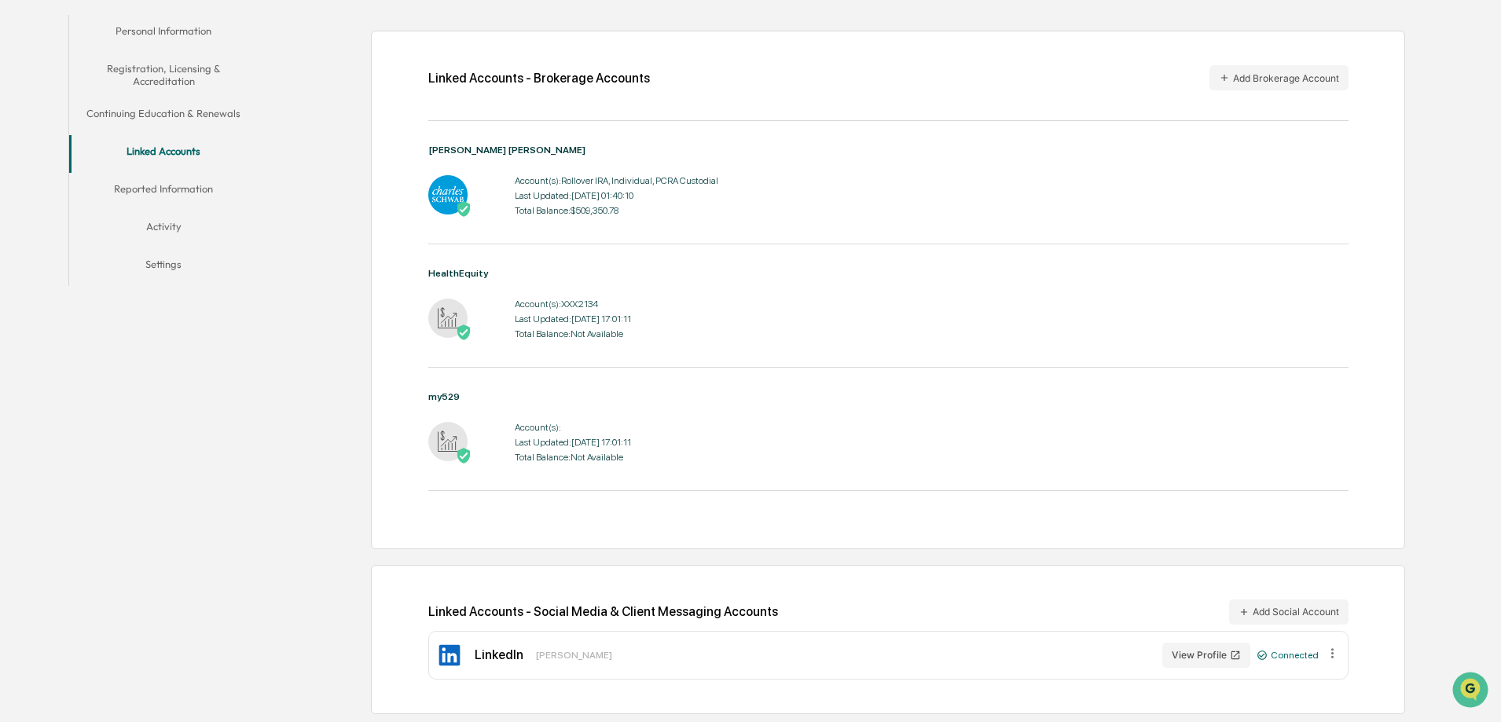
click at [159, 226] on button "Activity" at bounding box center [163, 230] width 189 height 38
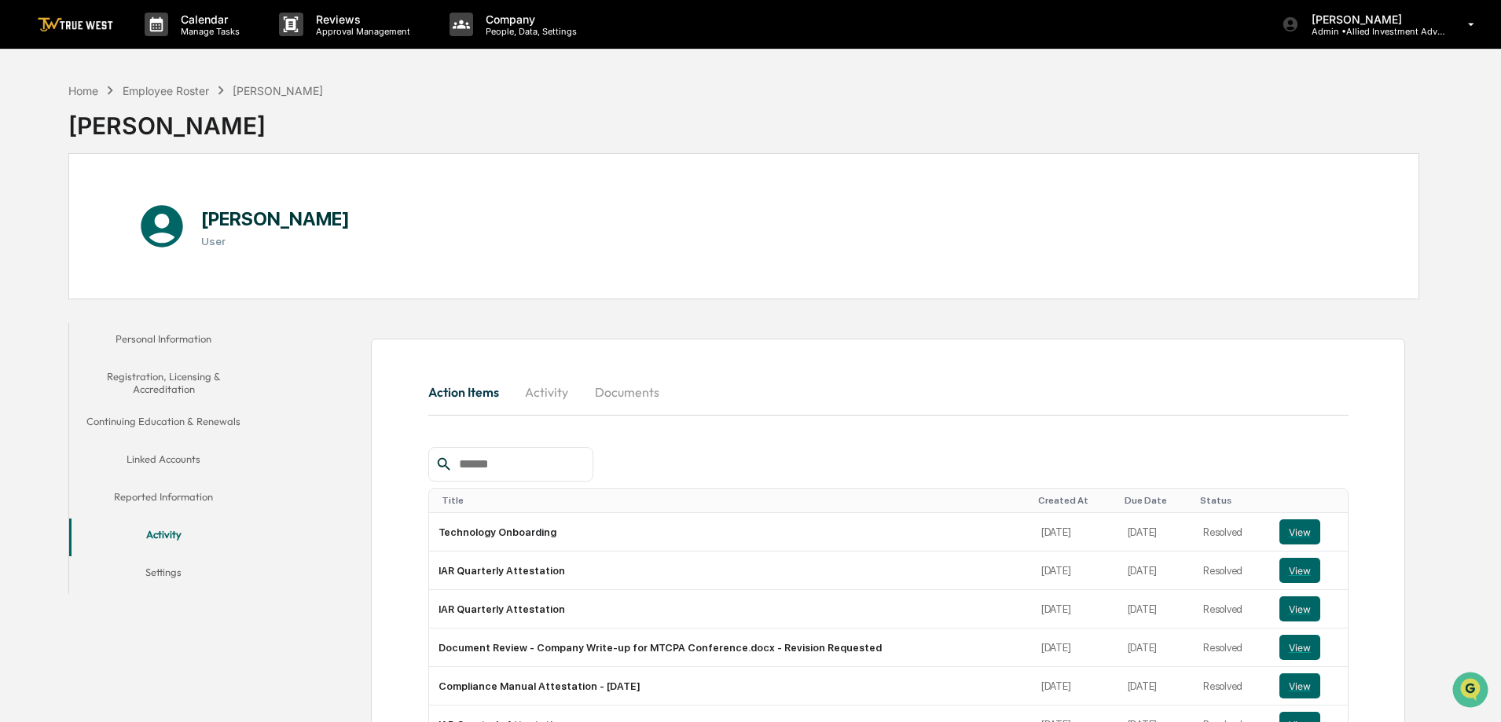
click at [162, 569] on button "Settings" at bounding box center [163, 575] width 189 height 38
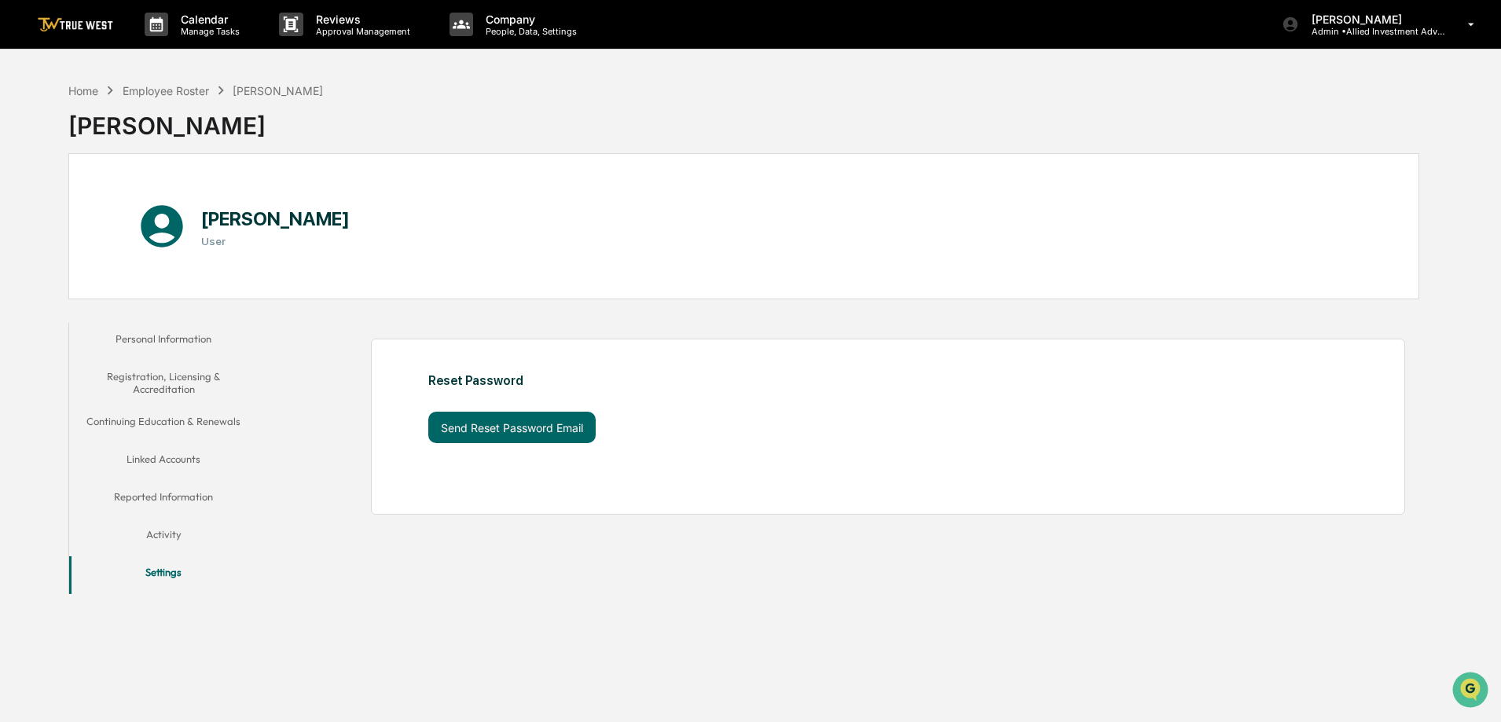
click at [160, 493] on button "Reported Information" at bounding box center [163, 500] width 189 height 38
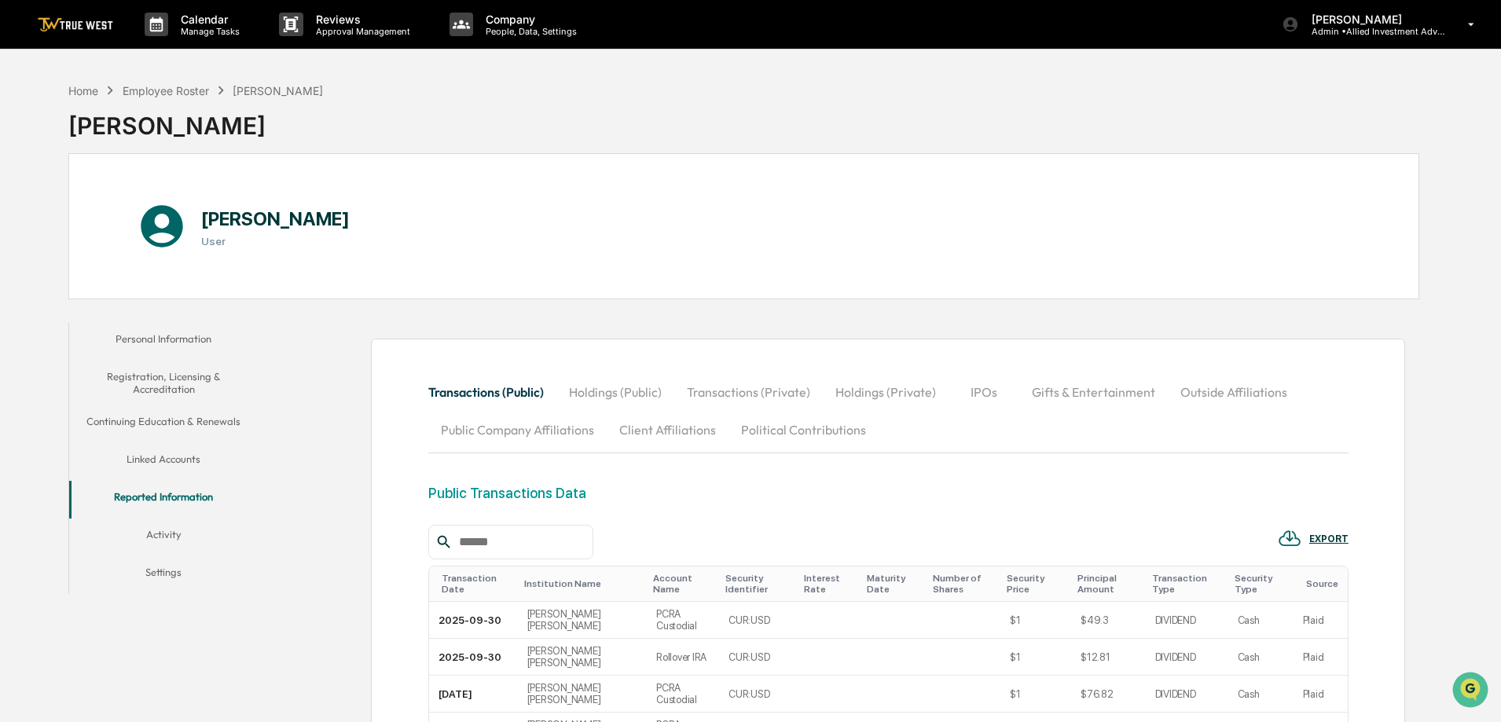
click at [1239, 389] on button "Outside Affiliations" at bounding box center [1234, 392] width 132 height 38
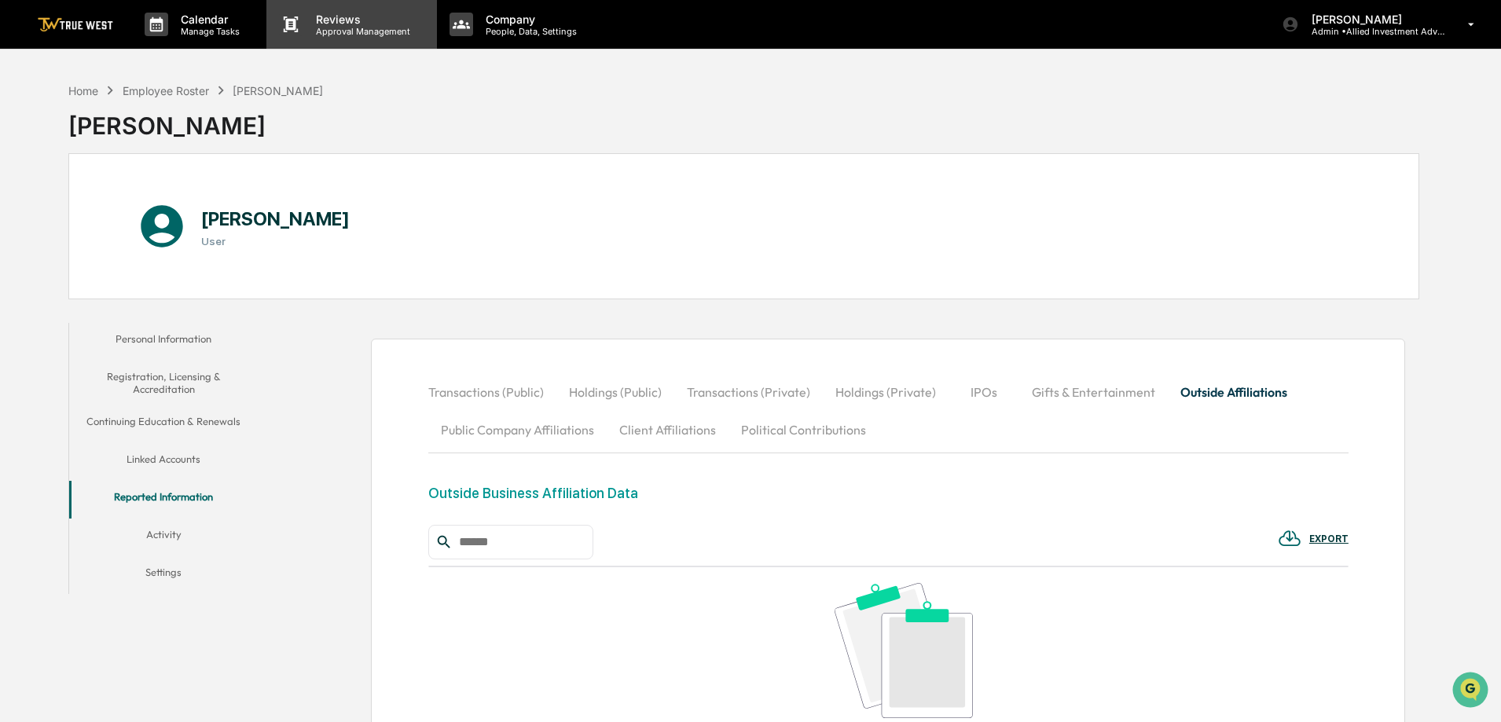
click at [346, 22] on p "Reviews" at bounding box center [360, 19] width 115 height 13
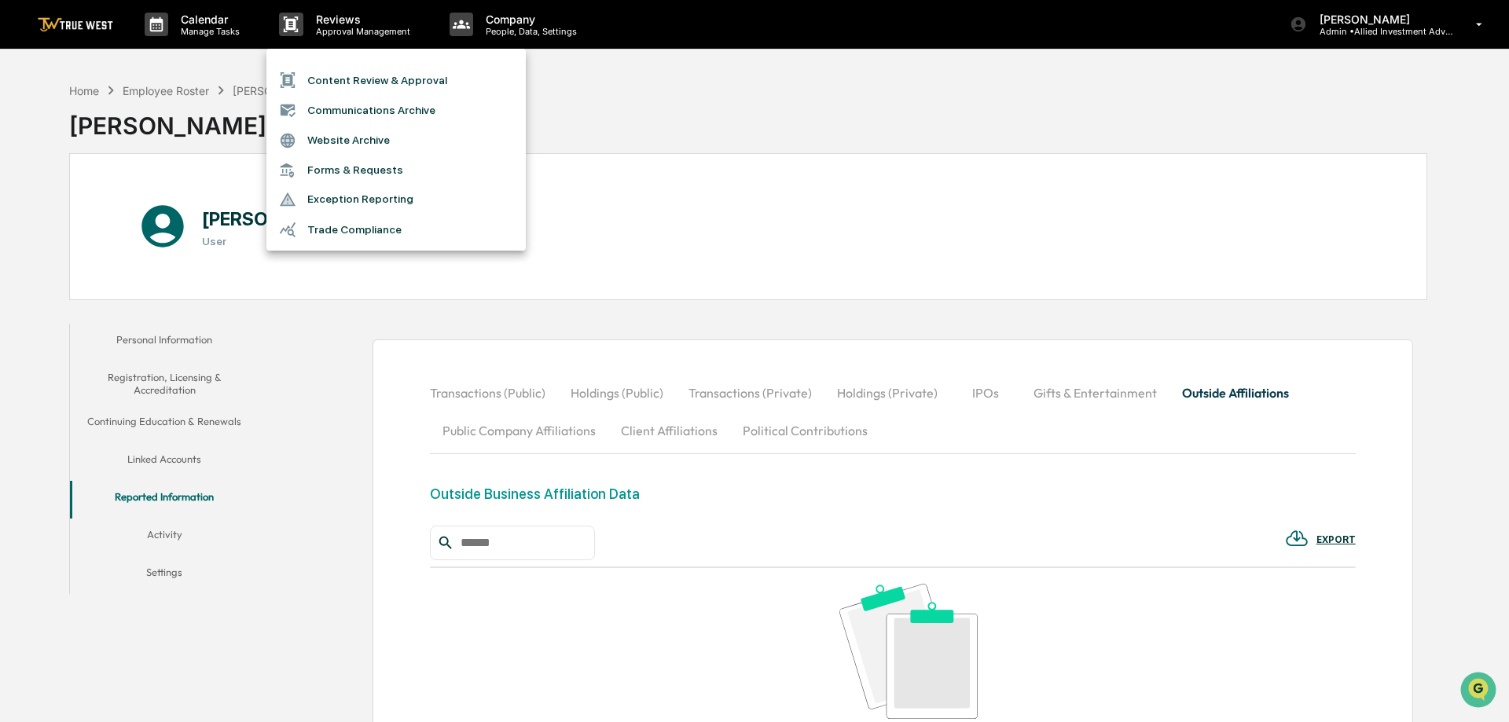
click at [776, 99] on div at bounding box center [754, 361] width 1509 height 722
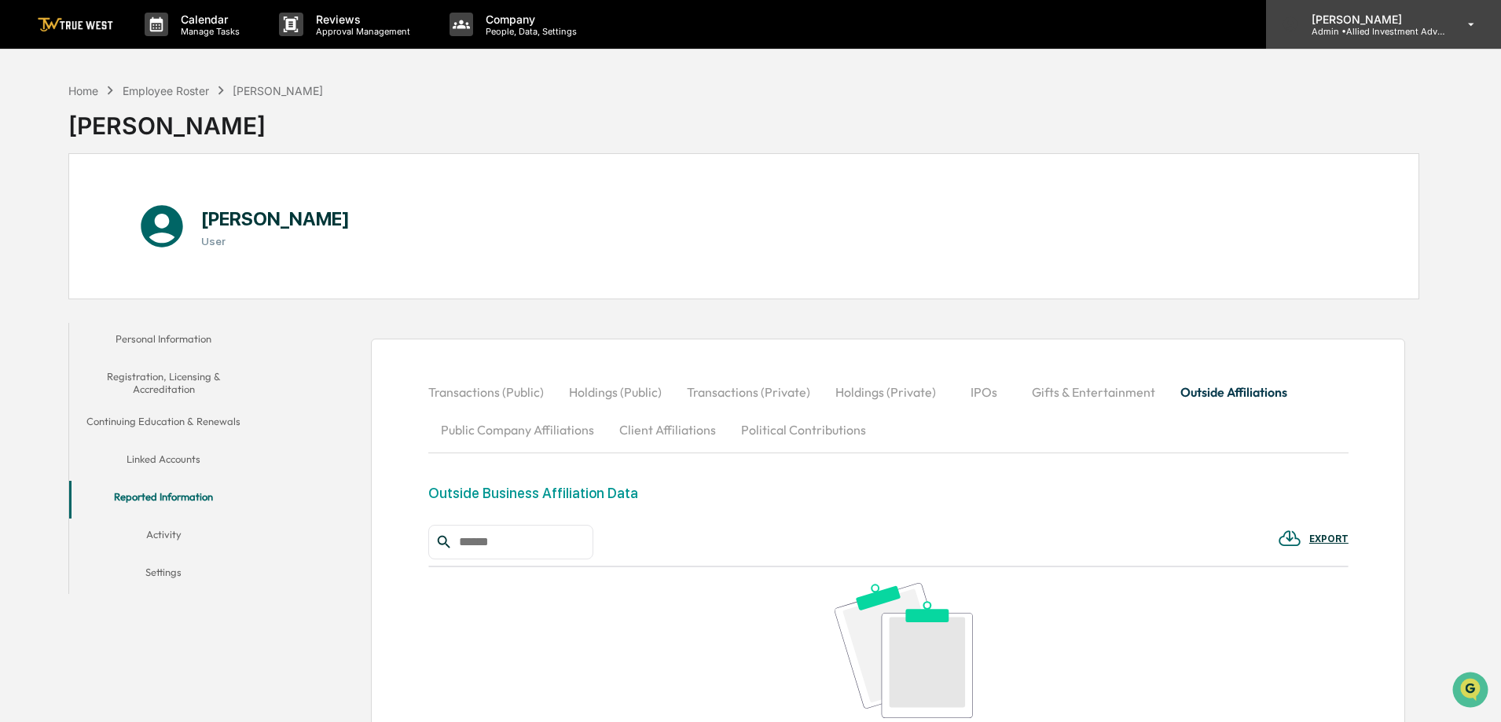
click at [1375, 36] on p "Admin • Allied Investment Advisors" at bounding box center [1372, 31] width 146 height 11
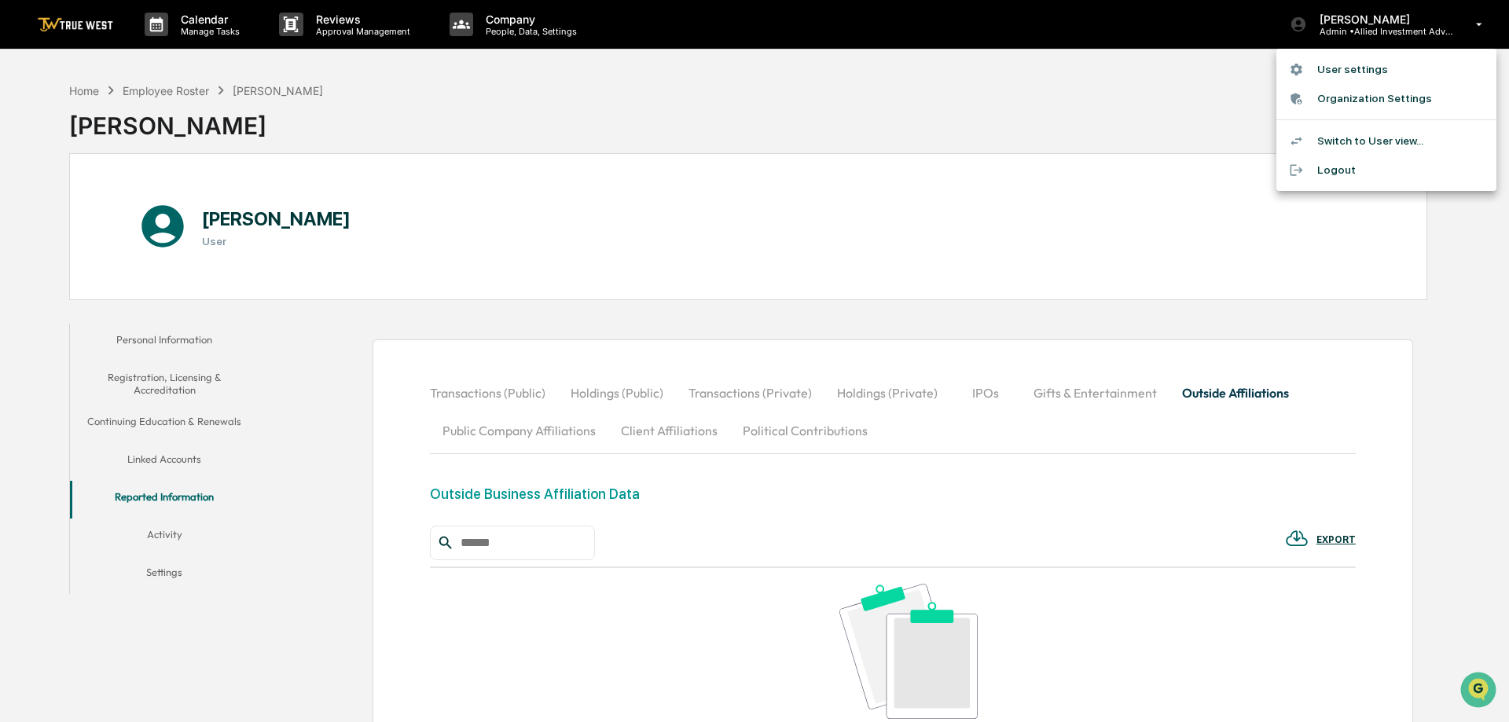
click at [896, 75] on div at bounding box center [754, 361] width 1509 height 722
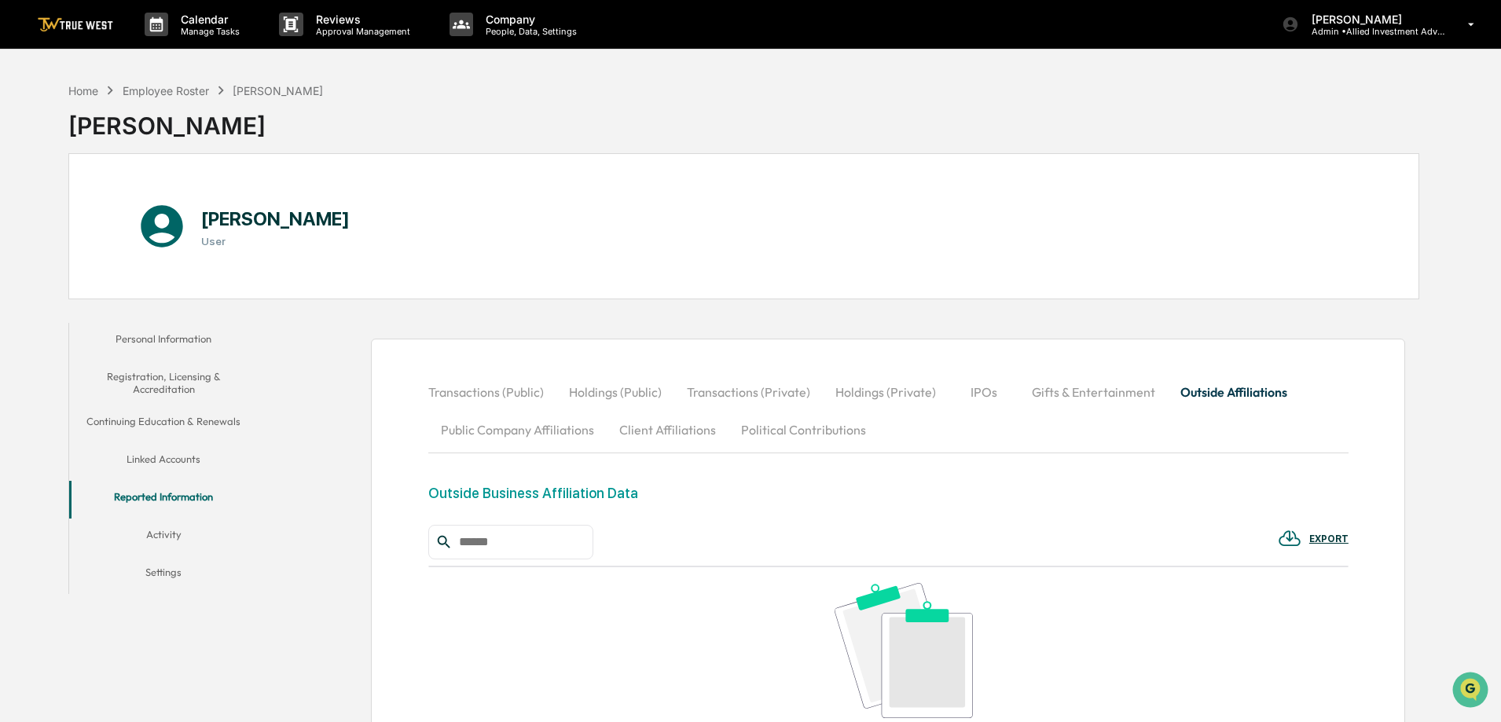
click at [157, 337] on button "Personal Information" at bounding box center [163, 342] width 189 height 38
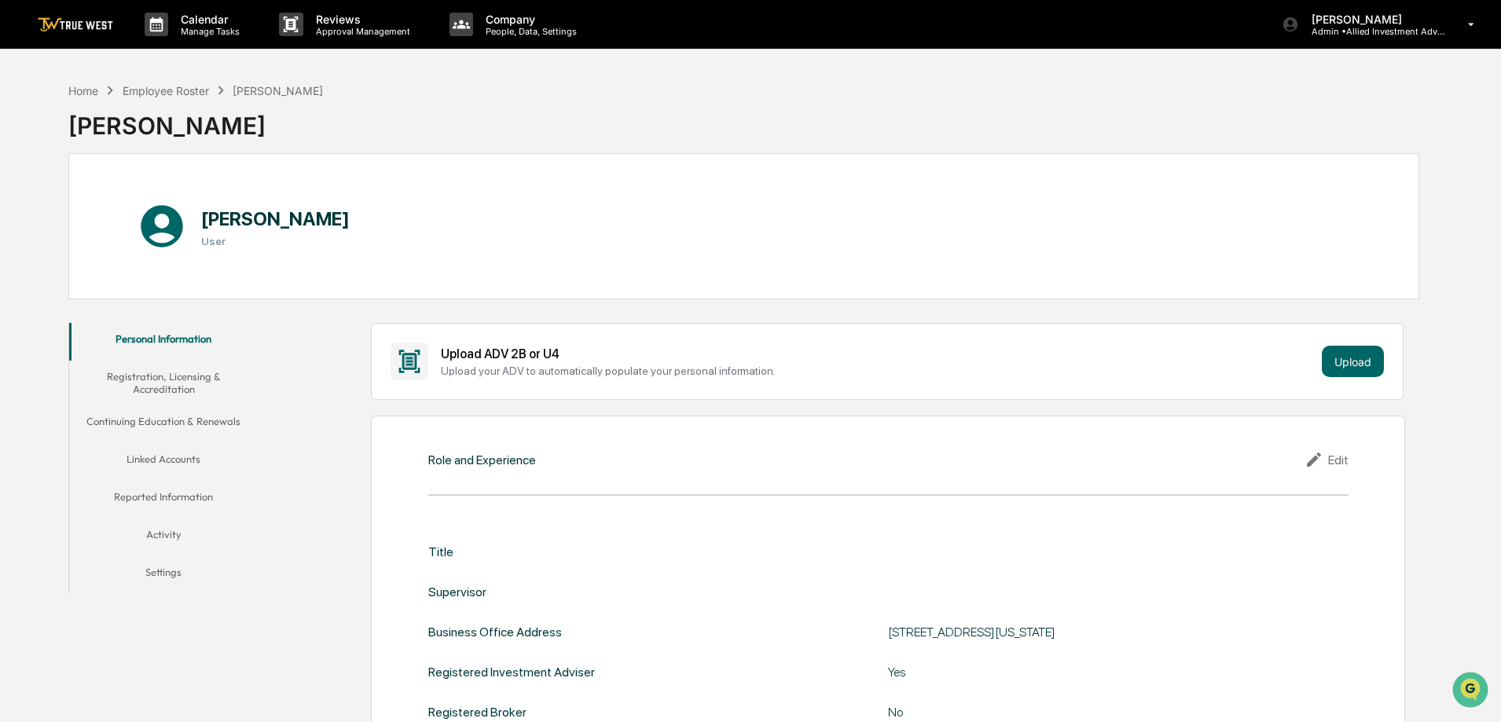
click at [64, 31] on img at bounding box center [75, 24] width 75 height 15
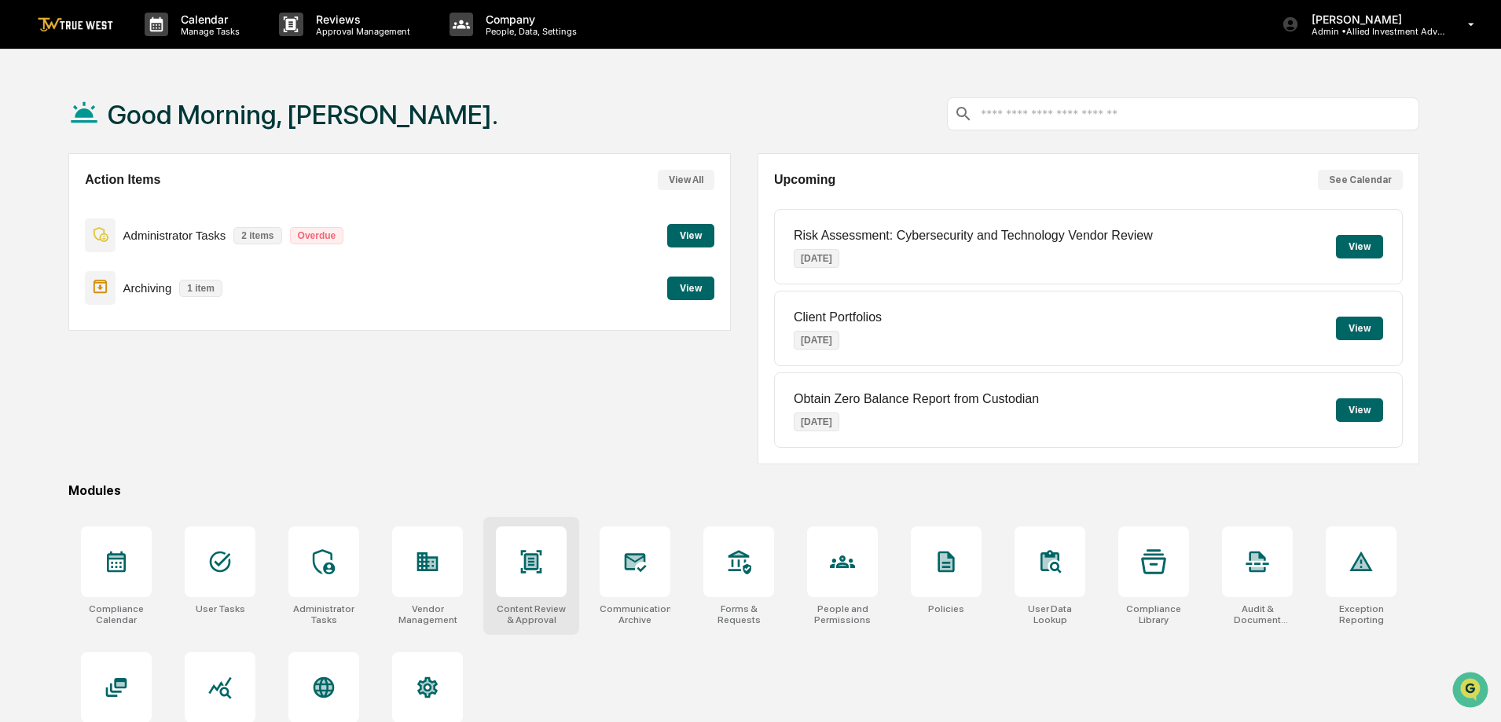
click at [531, 570] on icon at bounding box center [531, 561] width 21 height 23
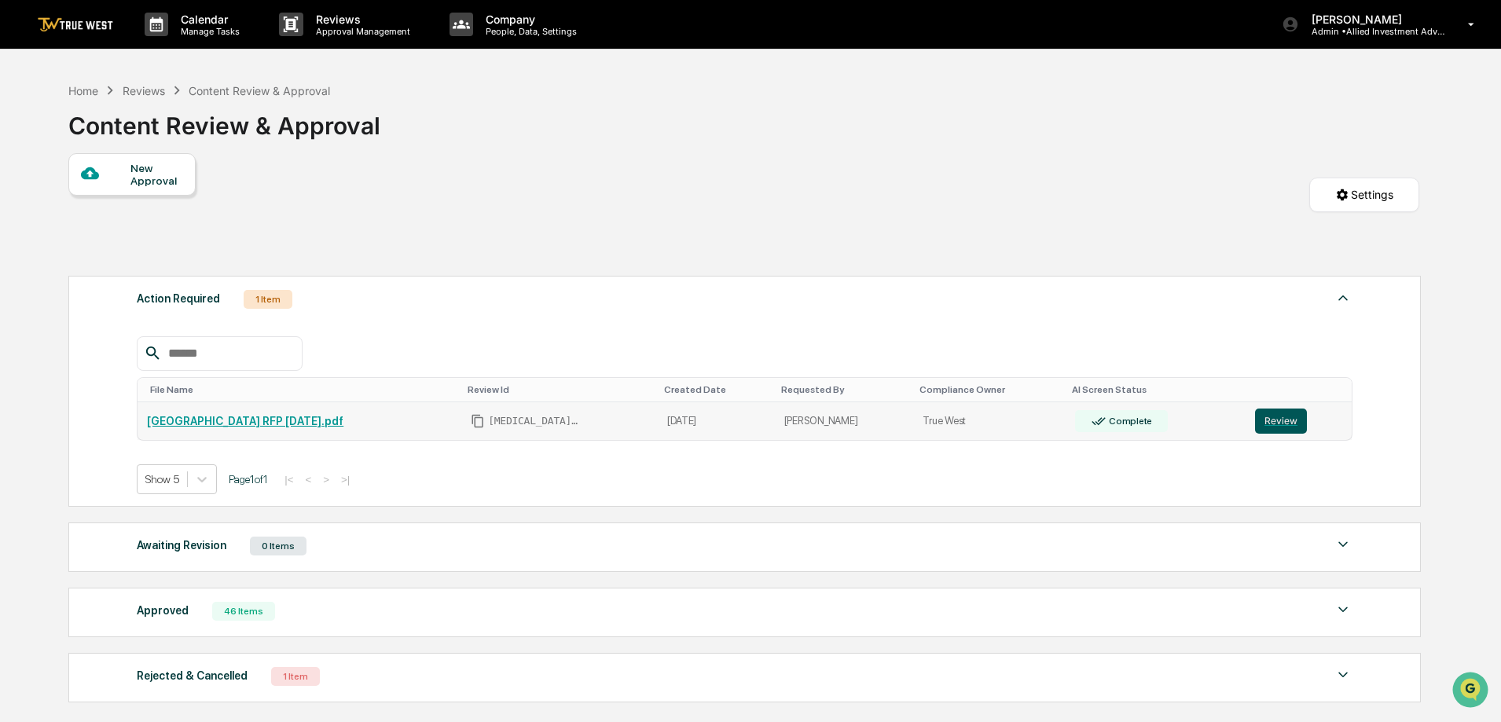
click at [1272, 419] on button "Review" at bounding box center [1281, 421] width 52 height 25
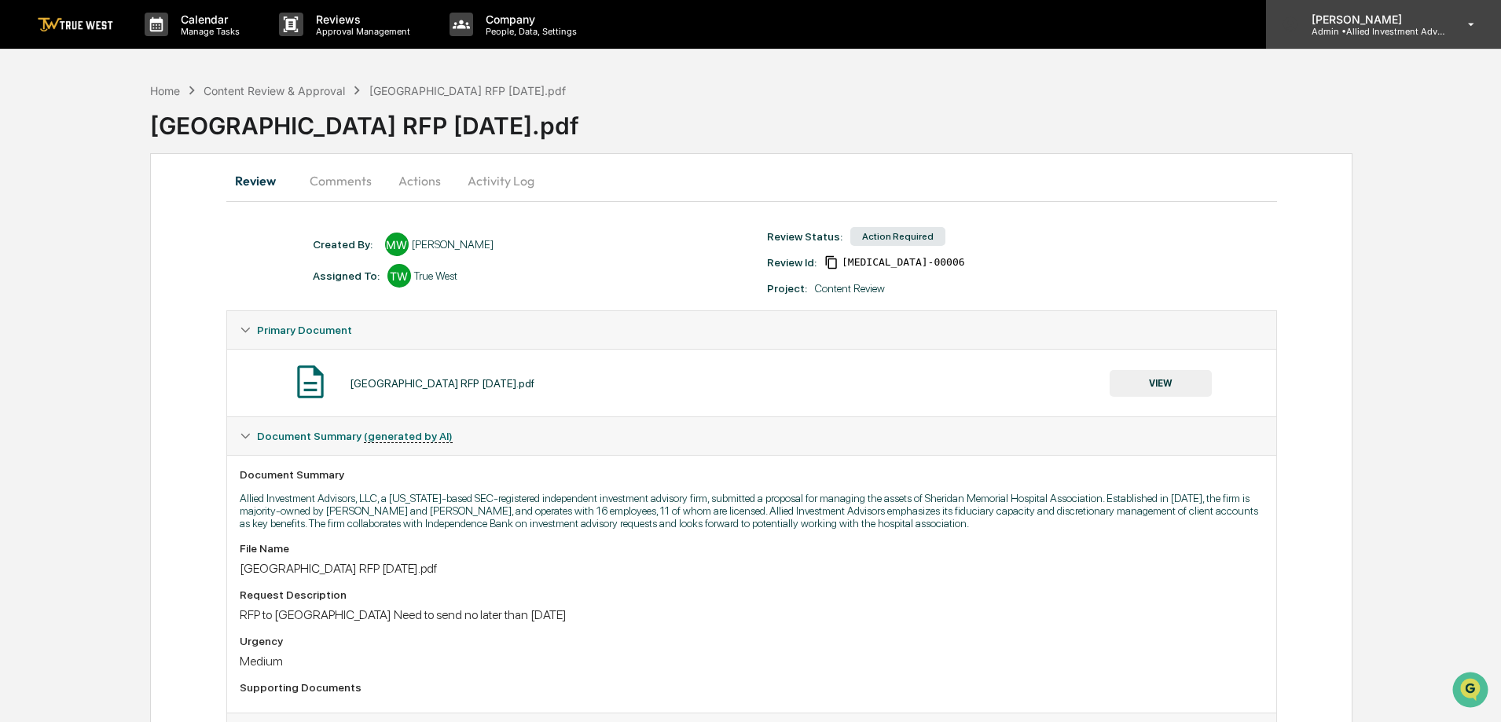
click at [1453, 32] on div "[PERSON_NAME] Admin • Allied Investment Advisors" at bounding box center [1383, 24] width 235 height 49
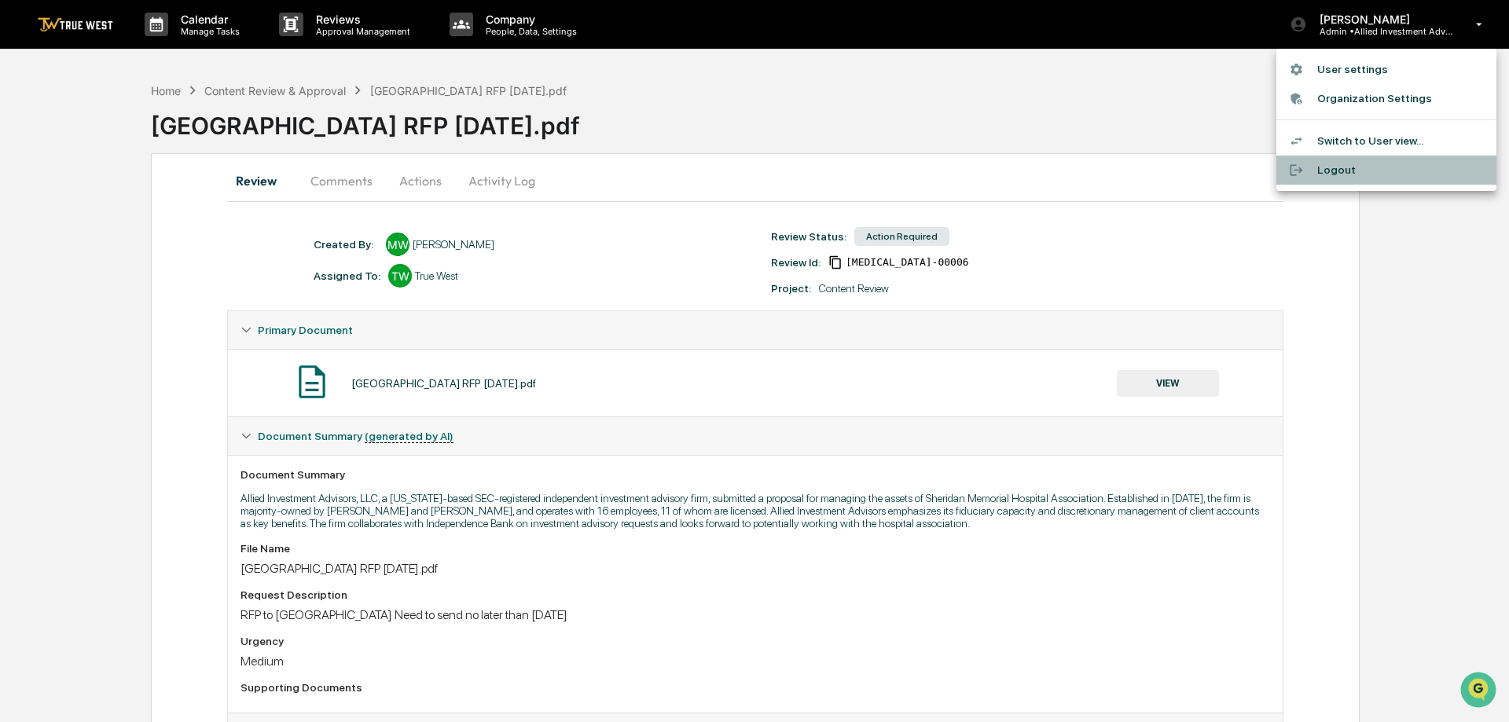
click at [1335, 162] on li "Logout" at bounding box center [1386, 170] width 220 height 29
